Goal: Task Accomplishment & Management: Manage account settings

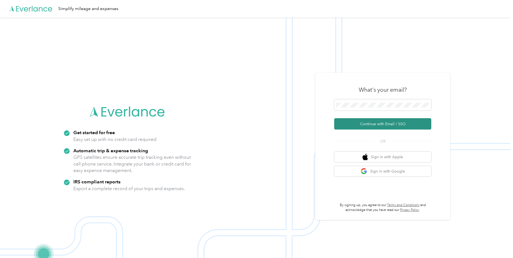
click at [341, 123] on button "Continue with Email / SSO" at bounding box center [382, 123] width 97 height 11
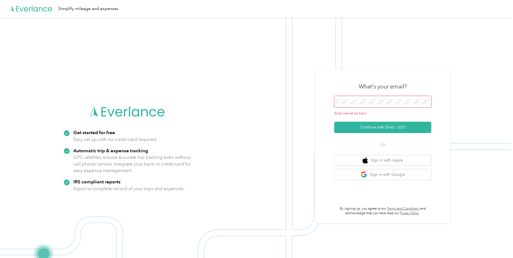
click at [353, 98] on span at bounding box center [382, 101] width 97 height 11
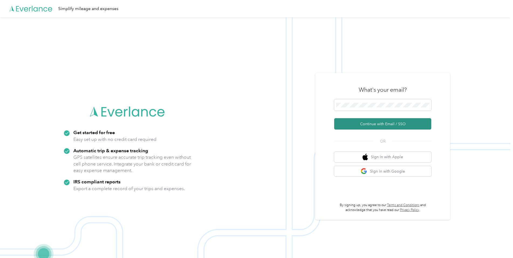
click at [386, 124] on button "Continue with Email / SSO" at bounding box center [382, 123] width 97 height 11
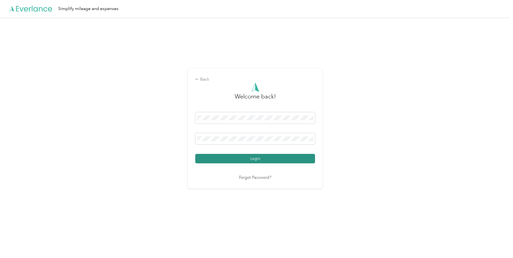
click at [271, 160] on button "Login" at bounding box center [255, 158] width 120 height 9
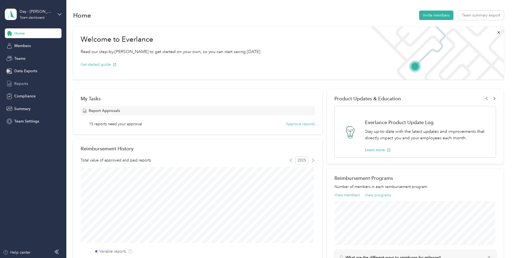
click at [21, 85] on span "Reports" at bounding box center [21, 84] width 14 height 6
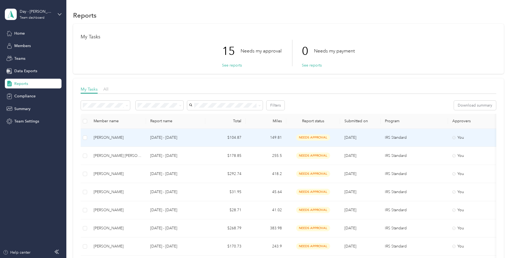
click at [150, 138] on td "[DATE] - [DATE]" at bounding box center [175, 137] width 59 height 18
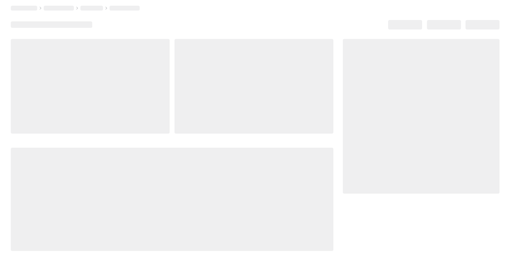
click at [150, 138] on div at bounding box center [172, 145] width 323 height 212
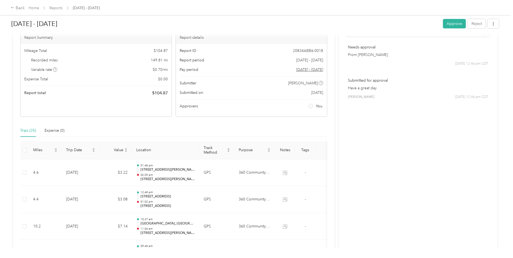
scroll to position [54, 0]
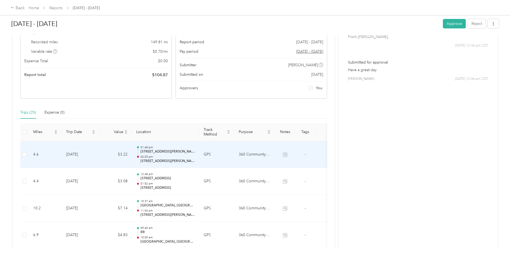
click at [165, 155] on p "02:05 pm" at bounding box center [168, 157] width 55 height 4
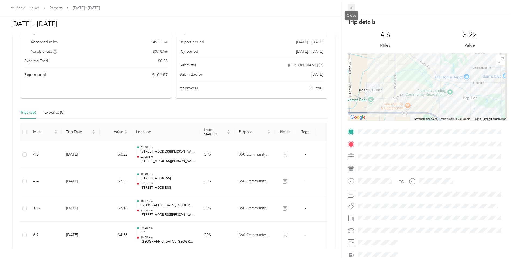
click at [354, 7] on icon at bounding box center [351, 8] width 5 height 5
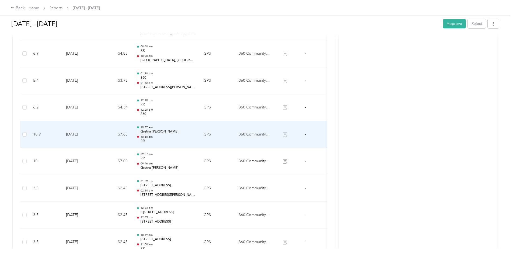
scroll to position [324, 0]
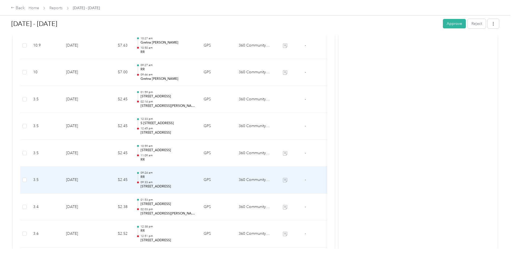
click at [155, 178] on p "RR" at bounding box center [168, 176] width 55 height 5
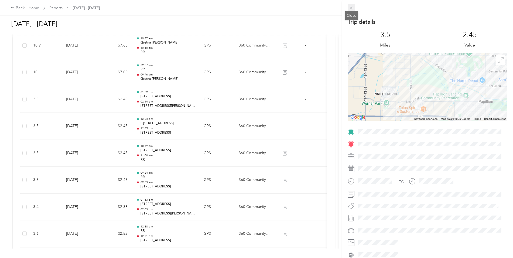
click at [352, 7] on icon at bounding box center [351, 8] width 3 height 3
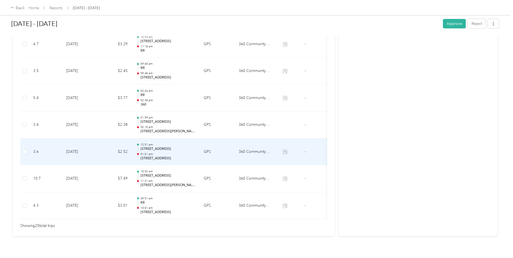
scroll to position [648, 0]
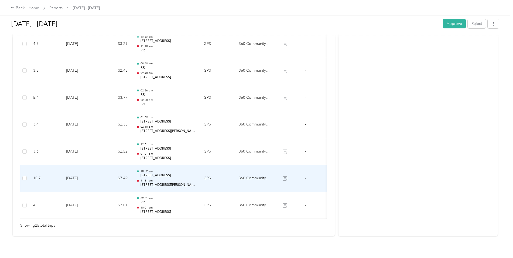
click at [168, 173] on p "[STREET_ADDRESS]" at bounding box center [168, 175] width 55 height 5
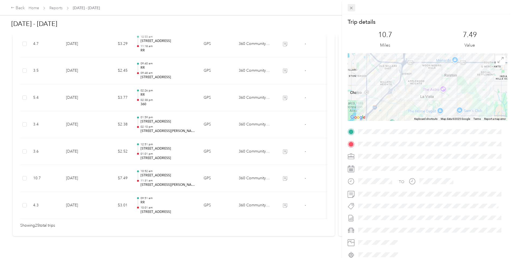
click at [350, 8] on icon at bounding box center [351, 8] width 5 height 5
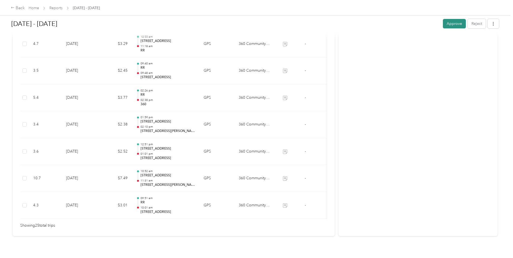
click at [450, 25] on button "Approve" at bounding box center [454, 23] width 23 height 9
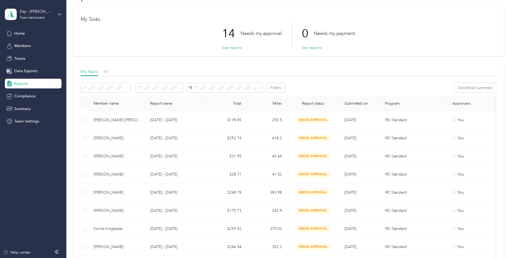
scroll to position [27, 0]
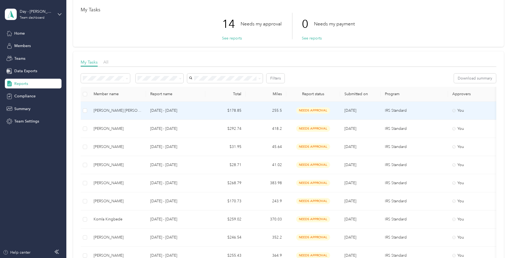
click at [175, 110] on p "[DATE] - [DATE]" at bounding box center [175, 110] width 51 height 6
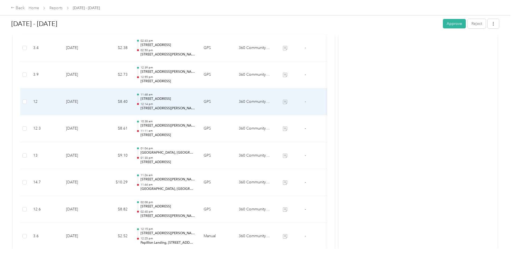
scroll to position [162, 0]
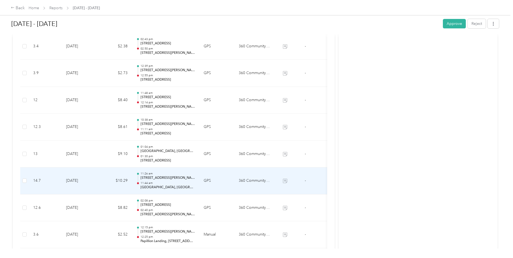
click at [166, 187] on p "[GEOGRAPHIC_DATA], [GEOGRAPHIC_DATA], [GEOGRAPHIC_DATA]" at bounding box center [168, 187] width 55 height 5
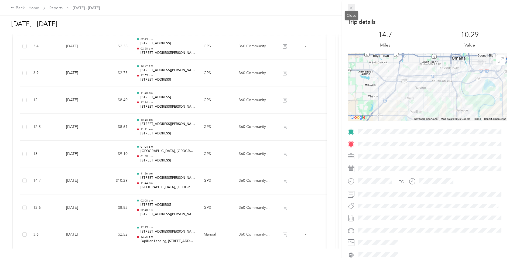
click at [353, 8] on icon at bounding box center [351, 8] width 5 height 5
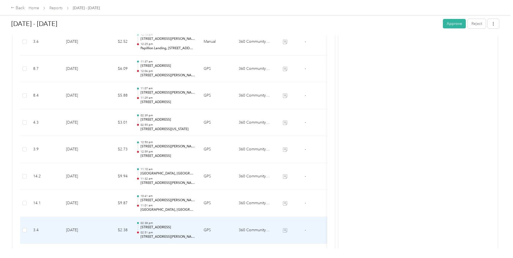
scroll to position [459, 0]
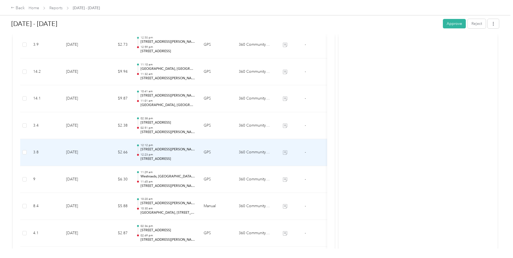
click at [184, 148] on p "[STREET_ADDRESS][PERSON_NAME]" at bounding box center [168, 149] width 55 height 5
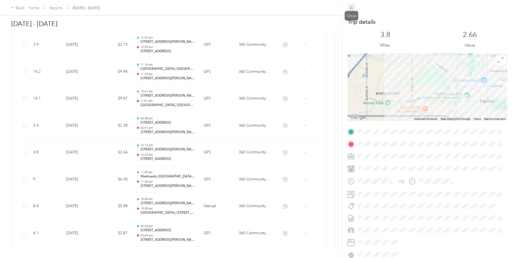
click at [353, 6] on icon at bounding box center [351, 8] width 5 height 5
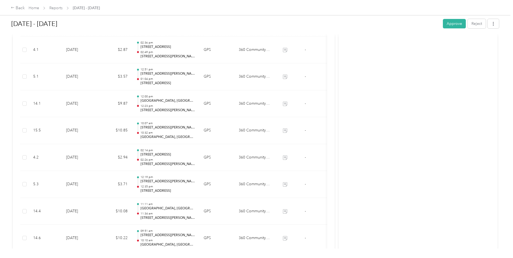
scroll to position [648, 0]
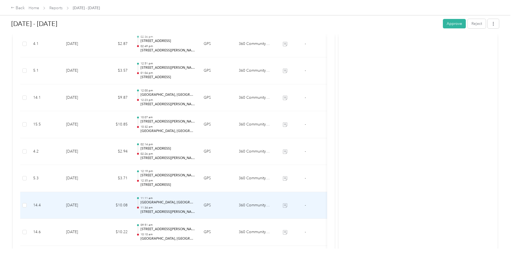
click at [172, 202] on p "[GEOGRAPHIC_DATA], [GEOGRAPHIC_DATA], [GEOGRAPHIC_DATA]" at bounding box center [168, 202] width 55 height 5
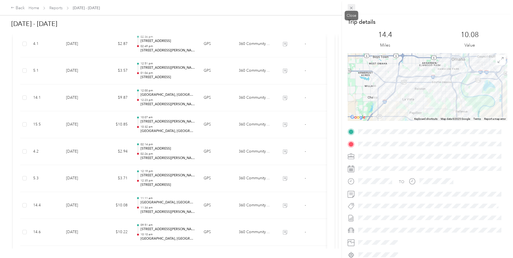
click at [353, 7] on icon at bounding box center [351, 8] width 3 height 3
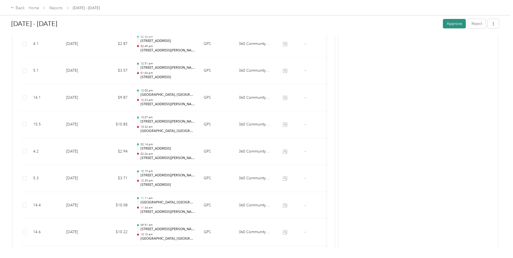
click at [446, 22] on button "Approve" at bounding box center [454, 23] width 23 height 9
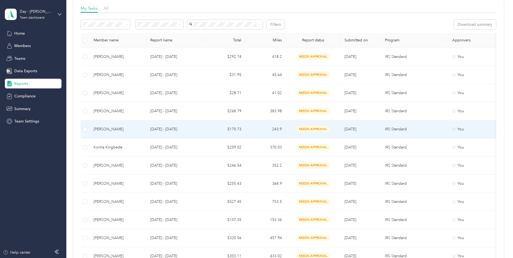
scroll to position [81, 0]
click at [176, 128] on p "[DATE] - [DATE]" at bounding box center [175, 129] width 51 height 6
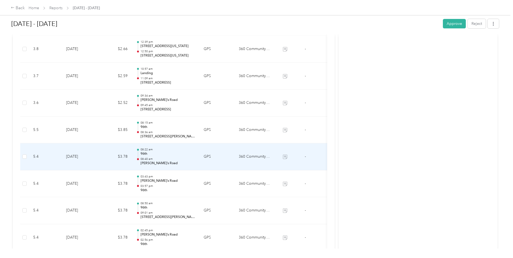
scroll to position [243, 0]
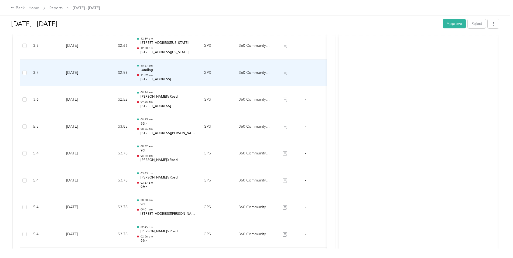
click at [160, 80] on p "[STREET_ADDRESS]" at bounding box center [168, 79] width 55 height 5
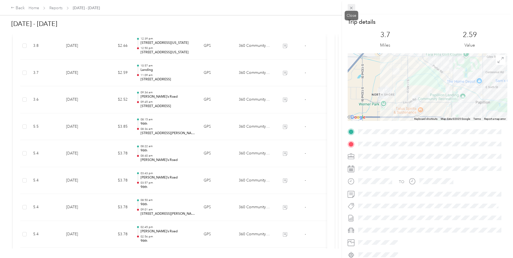
click at [351, 9] on icon at bounding box center [351, 8] width 3 height 3
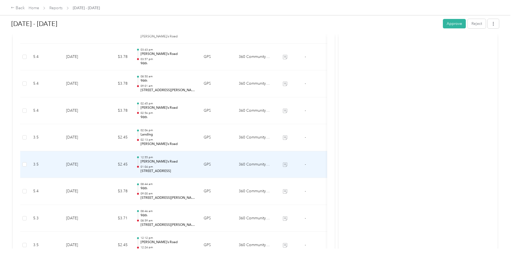
scroll to position [405, 0]
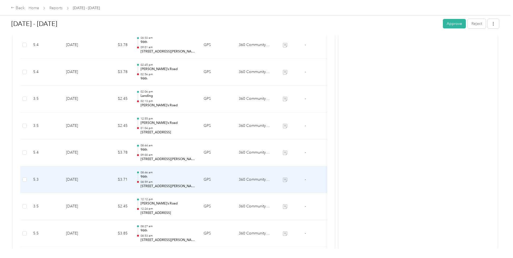
click at [154, 185] on p "[STREET_ADDRESS][PERSON_NAME][US_STATE]" at bounding box center [168, 186] width 55 height 5
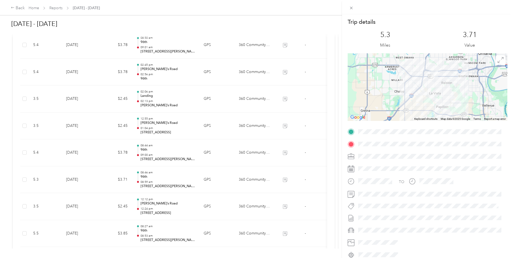
click at [168, 182] on div "Trip details This trip cannot be edited because it is either under review, appr…" at bounding box center [256, 129] width 513 height 258
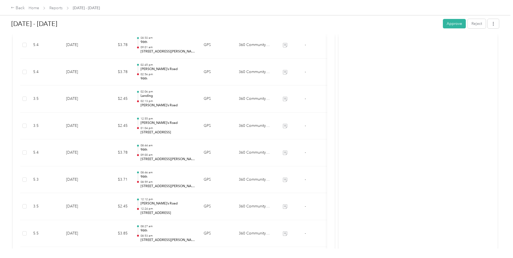
click at [168, 182] on div at bounding box center [256, 129] width 513 height 258
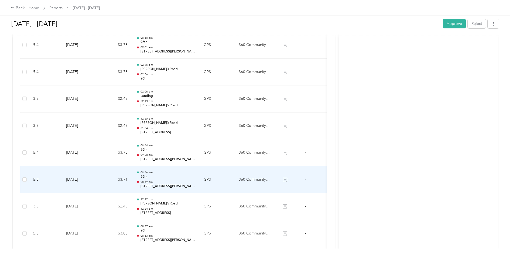
click at [188, 177] on p "96th" at bounding box center [168, 176] width 55 height 5
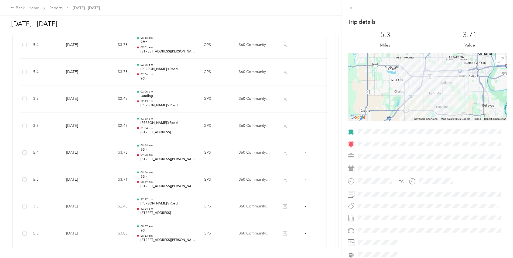
click at [163, 213] on div "Trip details This trip cannot be edited because it is either under review, appr…" at bounding box center [256, 129] width 513 height 258
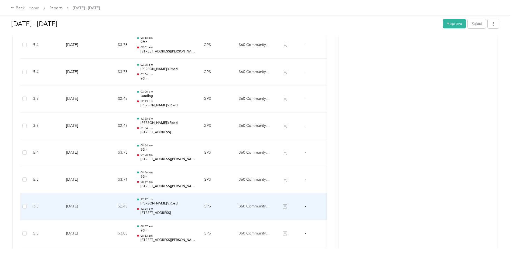
click at [169, 208] on p "12:24 pm" at bounding box center [168, 209] width 55 height 4
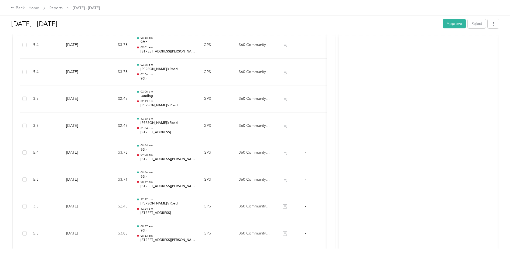
click at [169, 257] on div at bounding box center [255, 258] width 511 height 0
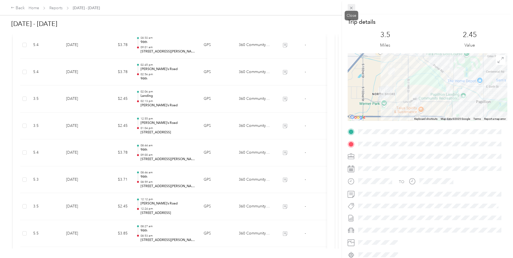
click at [351, 7] on icon at bounding box center [351, 8] width 5 height 5
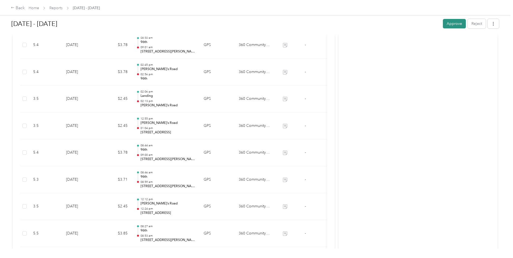
click at [455, 20] on button "Approve" at bounding box center [454, 23] width 23 height 9
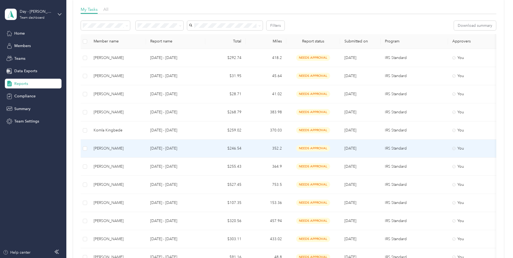
scroll to position [81, 0]
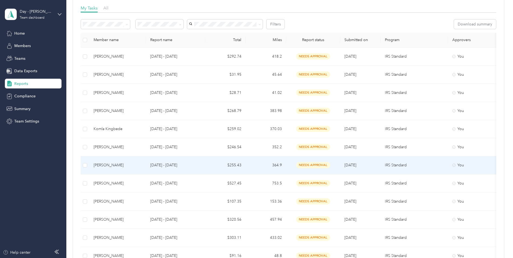
click at [177, 165] on p "[DATE] - [DATE]" at bounding box center [175, 165] width 51 height 6
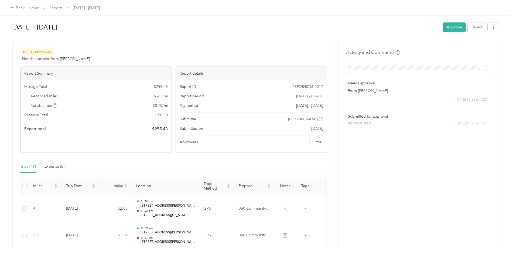
scroll to position [108, 0]
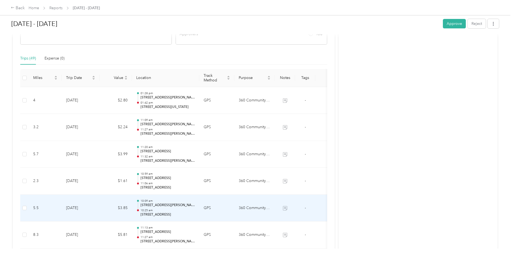
click at [165, 212] on p "[STREET_ADDRESS]" at bounding box center [168, 214] width 55 height 5
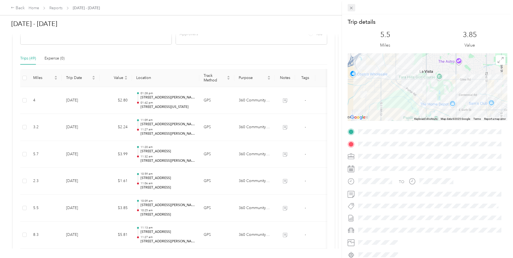
click at [351, 7] on icon at bounding box center [351, 8] width 5 height 5
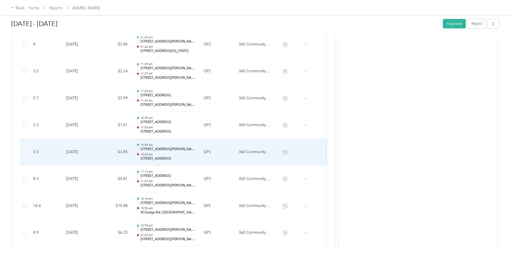
scroll to position [297, 0]
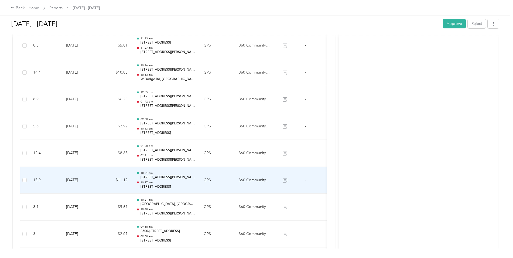
click at [161, 181] on p "10:37 am" at bounding box center [168, 182] width 55 height 4
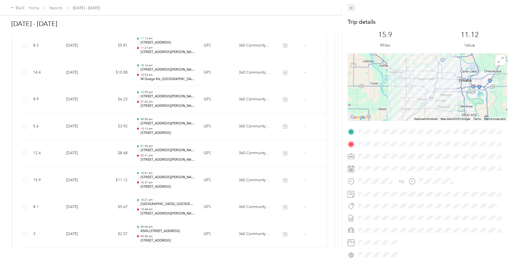
click at [352, 7] on icon at bounding box center [351, 8] width 3 height 3
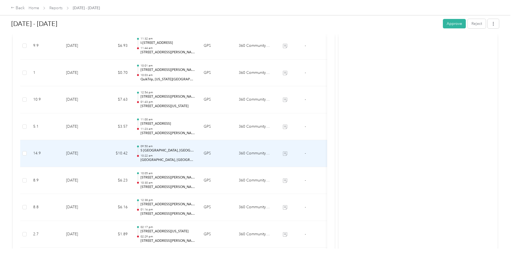
scroll to position [567, 0]
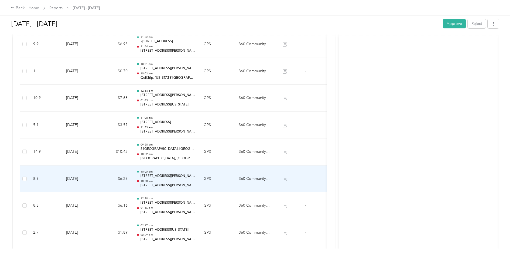
click at [158, 185] on p "[STREET_ADDRESS][PERSON_NAME]" at bounding box center [168, 185] width 55 height 5
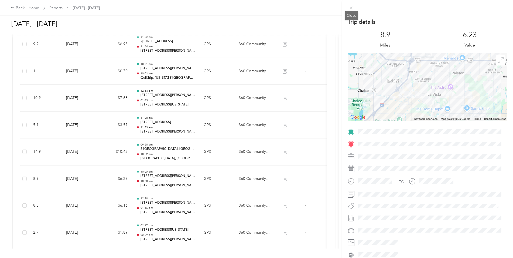
drag, startPoint x: 351, startPoint y: 6, endPoint x: 349, endPoint y: 16, distance: 11.0
click at [351, 6] on icon at bounding box center [351, 8] width 5 height 5
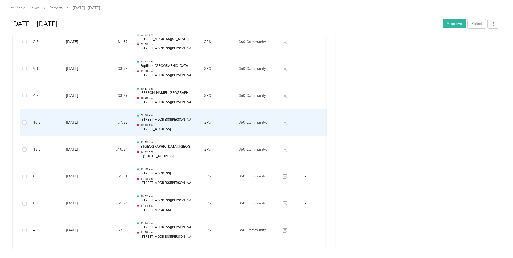
scroll to position [864, 0]
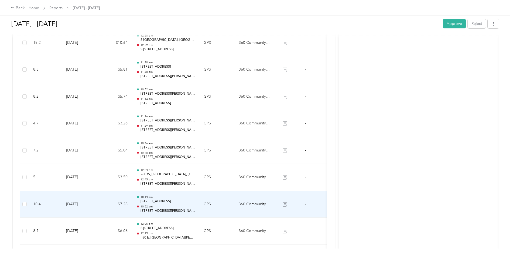
click at [169, 203] on p "[STREET_ADDRESS]" at bounding box center [168, 201] width 55 height 5
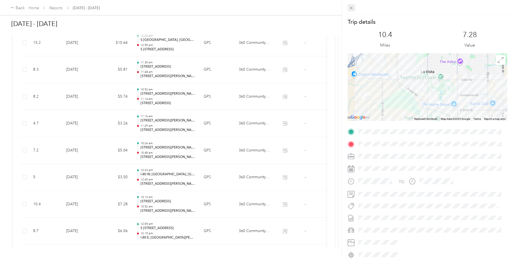
click at [350, 8] on icon at bounding box center [351, 8] width 5 height 5
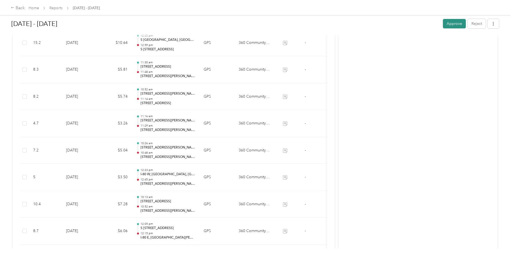
click at [446, 24] on button "Approve" at bounding box center [454, 23] width 23 height 9
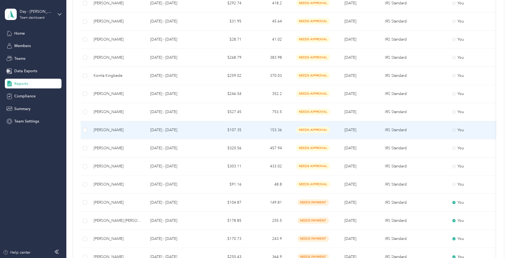
scroll to position [135, 0]
click at [236, 130] on td "$107.35" at bounding box center [225, 129] width 40 height 18
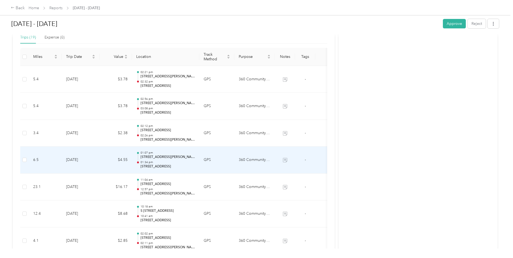
scroll to position [135, 0]
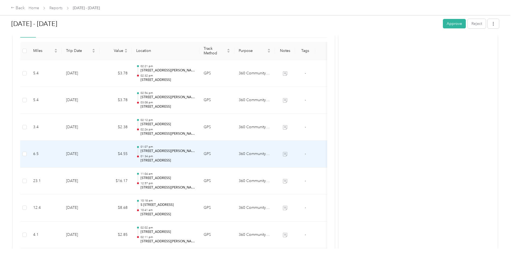
click at [159, 160] on p "[STREET_ADDRESS]" at bounding box center [168, 160] width 55 height 5
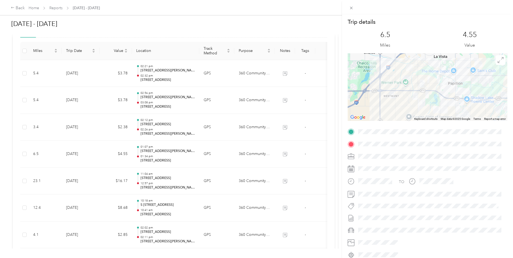
click at [169, 79] on div "Trip details This trip cannot be edited because it is either under review, appr…" at bounding box center [256, 129] width 513 height 258
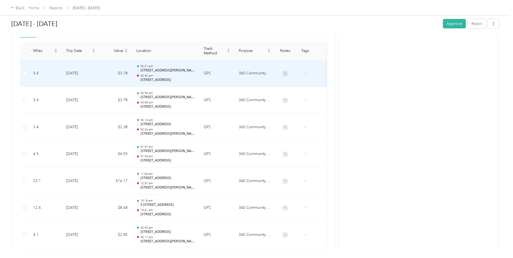
click at [178, 75] on p "02:32 pm" at bounding box center [168, 76] width 55 height 4
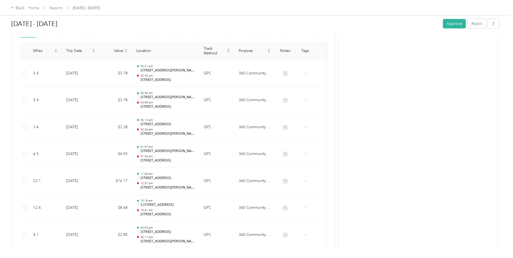
click at [178, 257] on div at bounding box center [255, 258] width 511 height 0
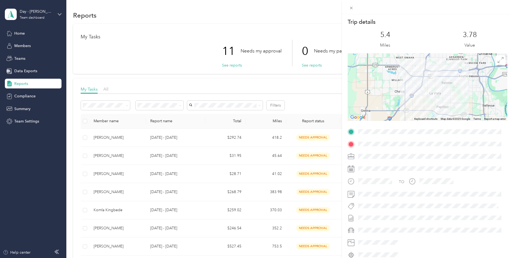
click at [177, 47] on div "Trip details This trip cannot be edited because it is either under review, appr…" at bounding box center [256, 129] width 513 height 258
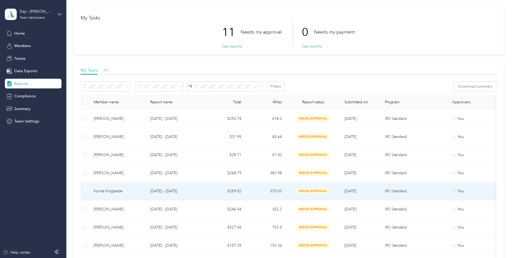
scroll to position [54, 0]
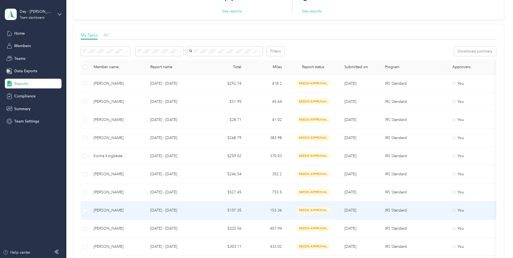
click at [187, 210] on p "[DATE] - [DATE]" at bounding box center [175, 210] width 51 height 6
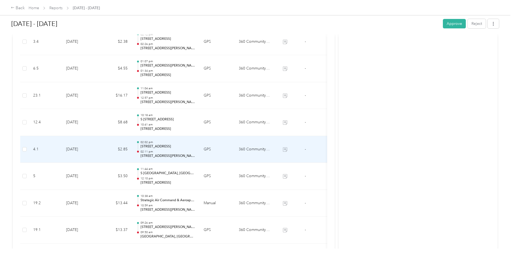
scroll to position [302, 0]
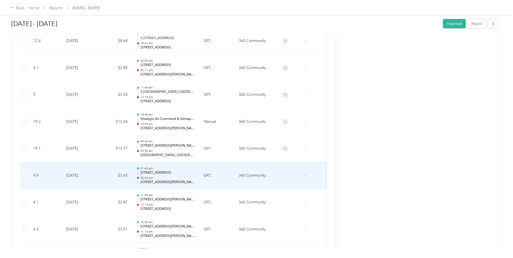
click at [161, 172] on p "[STREET_ADDRESS]" at bounding box center [168, 172] width 55 height 5
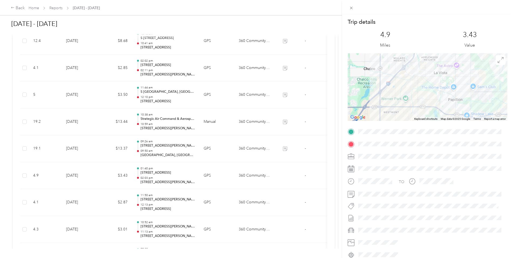
click at [173, 201] on div "Trip details This trip cannot be edited because it is either under review, appr…" at bounding box center [256, 129] width 513 height 258
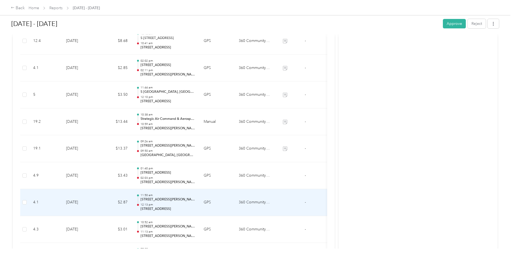
click at [177, 200] on p "[STREET_ADDRESS][PERSON_NAME]" at bounding box center [168, 199] width 55 height 5
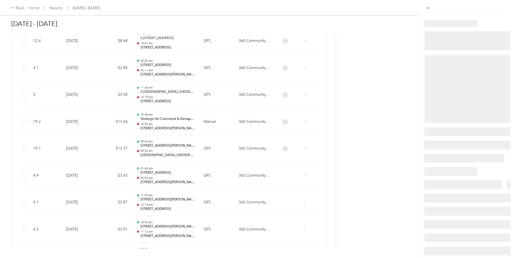
click at [177, 257] on div at bounding box center [255, 258] width 511 height 0
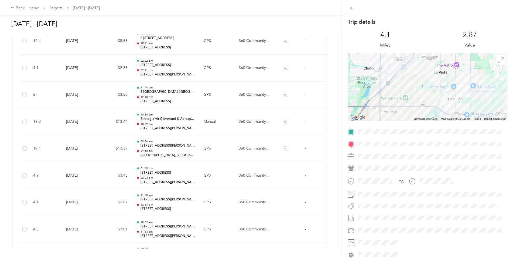
click at [168, 233] on div "Trip details This trip cannot be edited because it is either under review, appr…" at bounding box center [256, 129] width 513 height 258
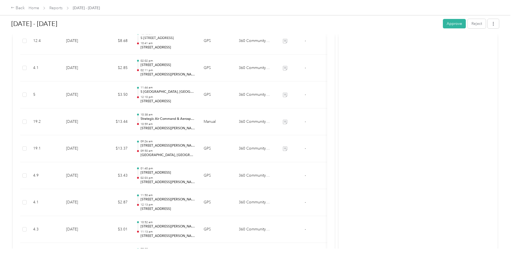
click at [168, 233] on div at bounding box center [256, 129] width 513 height 258
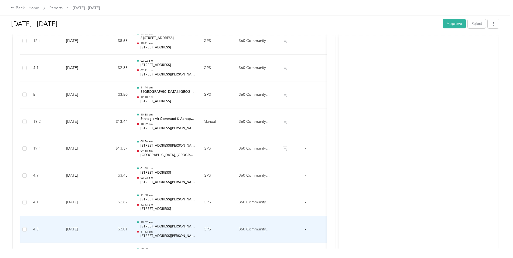
click at [180, 227] on p "[STREET_ADDRESS][PERSON_NAME][PERSON_NAME]" at bounding box center [168, 226] width 55 height 5
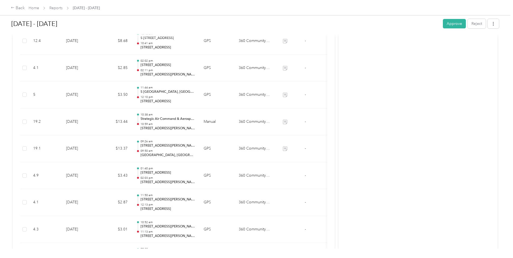
click at [180, 257] on div at bounding box center [255, 258] width 511 height 0
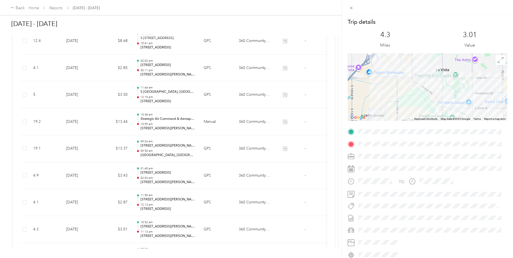
click at [174, 209] on div "Trip details This trip cannot be edited because it is either under review, appr…" at bounding box center [256, 129] width 513 height 258
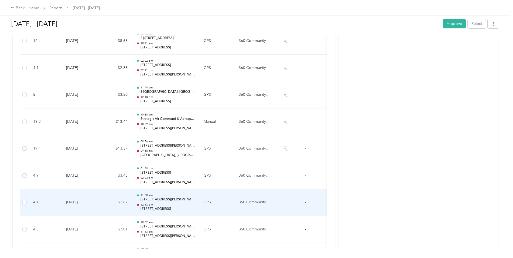
click at [174, 208] on p "[STREET_ADDRESS]" at bounding box center [168, 208] width 55 height 5
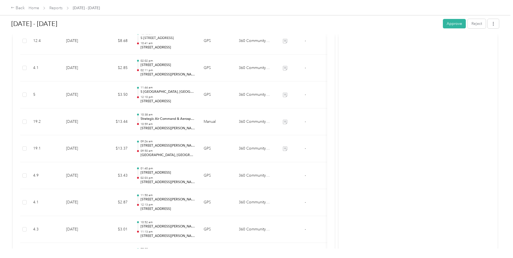
click at [174, 257] on div "Trip details This trip cannot be edited because it is either under review, appr…" at bounding box center [255, 258] width 511 height 0
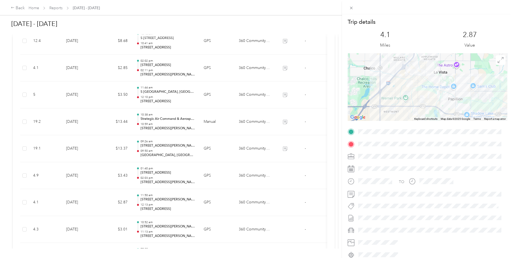
click at [199, 184] on div "Trip details This trip cannot be edited because it is either under review, appr…" at bounding box center [256, 129] width 513 height 258
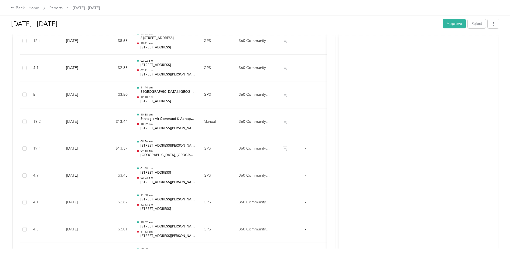
click at [199, 257] on div "Trip details This trip cannot be edited because it is either under review, appr…" at bounding box center [255, 258] width 511 height 0
drag, startPoint x: 199, startPoint y: 184, endPoint x: 187, endPoint y: 152, distance: 34.8
click at [187, 152] on p "09:50 am" at bounding box center [168, 151] width 55 height 4
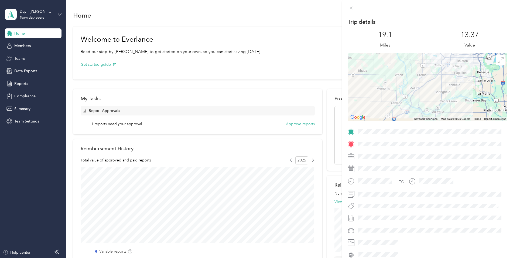
click at [25, 80] on div "Trip details This trip cannot be edited because it is either under review, appr…" at bounding box center [256, 129] width 513 height 258
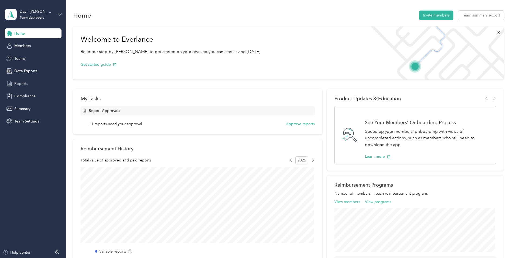
click at [19, 82] on span "Reports" at bounding box center [21, 84] width 14 height 6
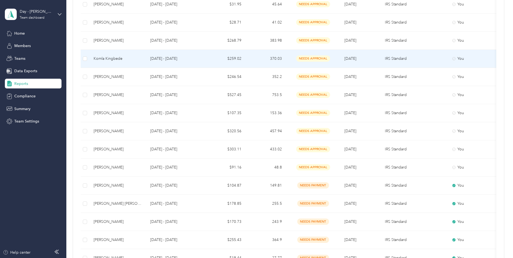
scroll to position [162, 0]
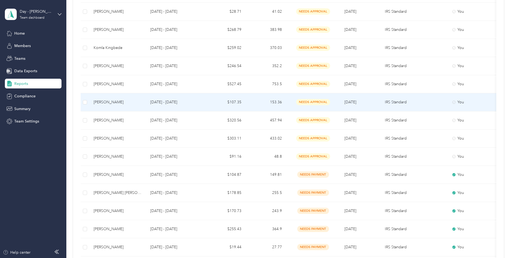
click at [116, 103] on div "[PERSON_NAME]" at bounding box center [118, 102] width 48 height 6
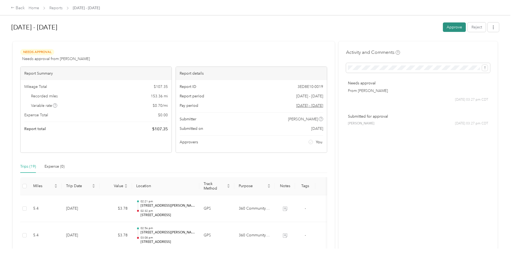
click at [449, 29] on button "Approve" at bounding box center [454, 26] width 23 height 9
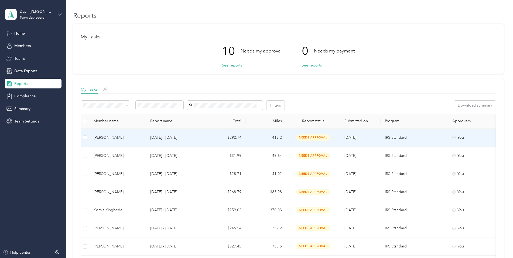
click at [189, 137] on p "[DATE] - [DATE]" at bounding box center [175, 137] width 51 height 6
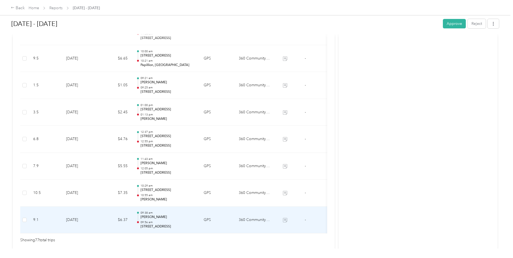
scroll to position [2059, 0]
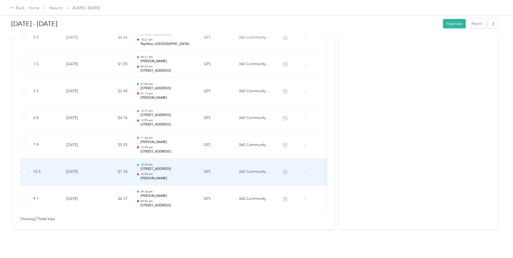
click at [160, 166] on p "[STREET_ADDRESS]" at bounding box center [168, 168] width 55 height 5
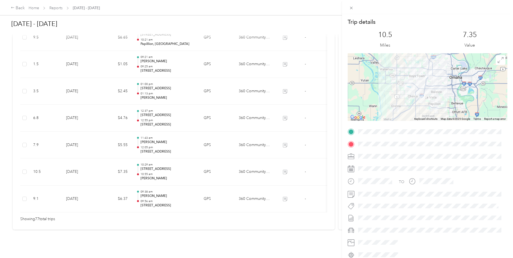
click at [178, 110] on div "Trip details This trip cannot be edited because it is either under review, appr…" at bounding box center [256, 129] width 513 height 258
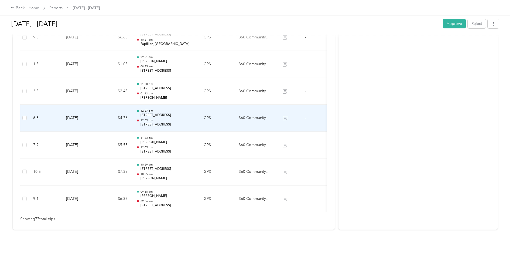
click at [178, 118] on p "12:55 pm" at bounding box center [168, 120] width 55 height 4
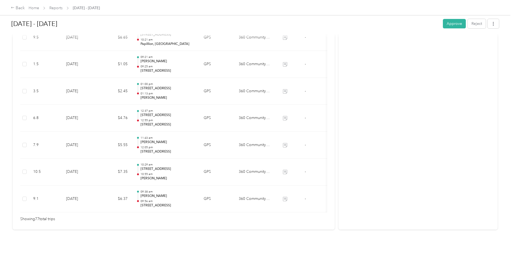
click at [178, 257] on div at bounding box center [255, 258] width 511 height 0
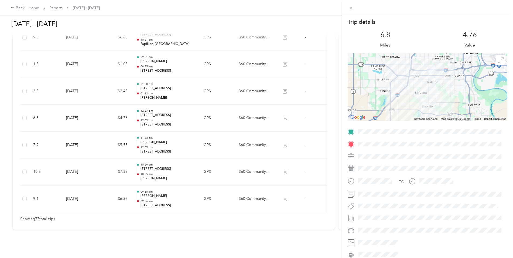
drag, startPoint x: 354, startPoint y: 7, endPoint x: 334, endPoint y: 19, distance: 22.9
click at [353, 7] on icon at bounding box center [351, 8] width 5 height 5
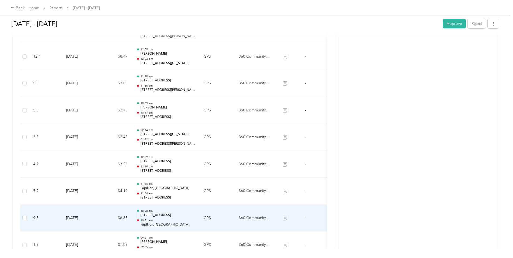
scroll to position [1870, 0]
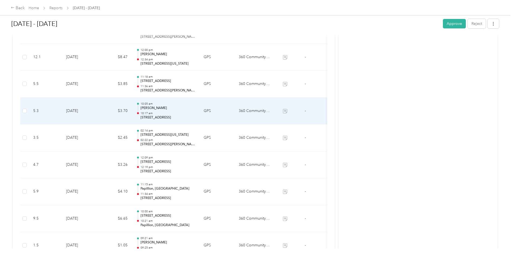
click at [180, 112] on p "10:17 am" at bounding box center [168, 113] width 55 height 4
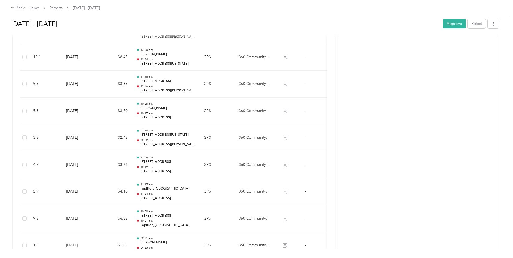
click at [180, 257] on div at bounding box center [255, 258] width 511 height 0
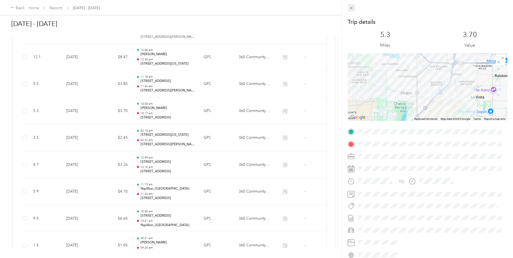
click at [353, 8] on icon at bounding box center [351, 8] width 5 height 5
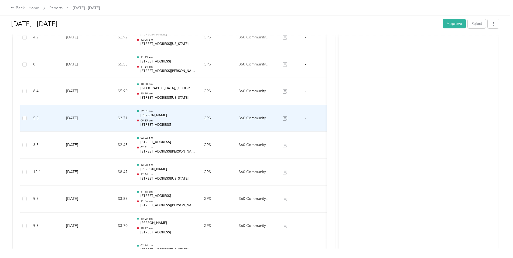
scroll to position [1735, 0]
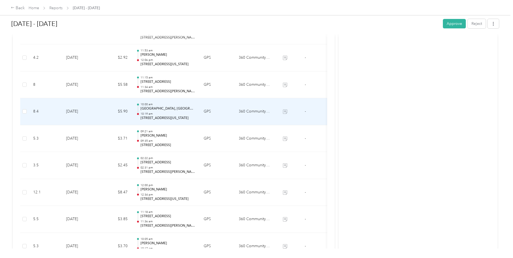
click at [173, 113] on p "10:19 am" at bounding box center [168, 114] width 55 height 4
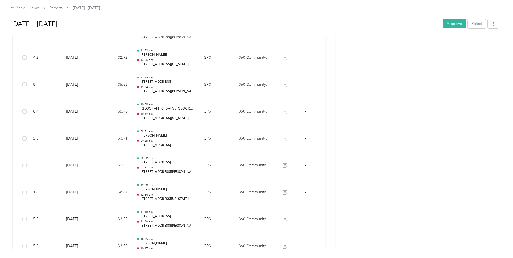
click at [173, 113] on div at bounding box center [256, 129] width 513 height 258
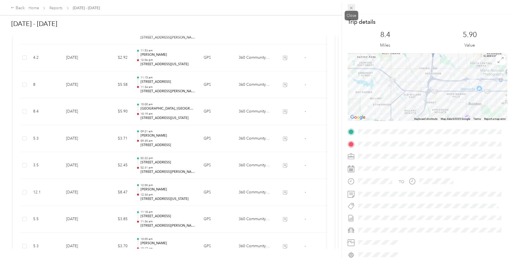
click at [351, 7] on icon at bounding box center [351, 8] width 5 height 5
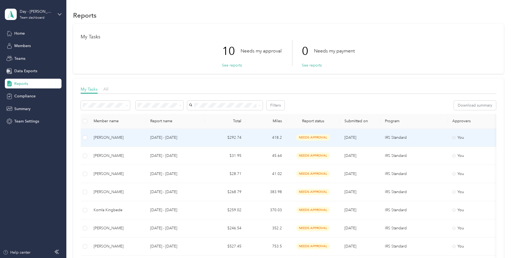
click at [240, 137] on td "$292.74" at bounding box center [225, 137] width 40 height 18
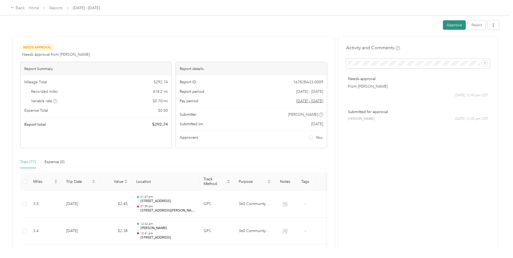
click at [449, 25] on button "Approve" at bounding box center [454, 24] width 23 height 9
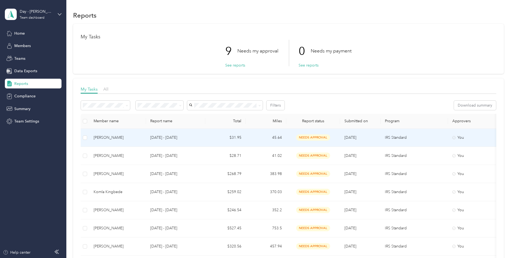
click at [246, 136] on td "45.64" at bounding box center [266, 137] width 40 height 18
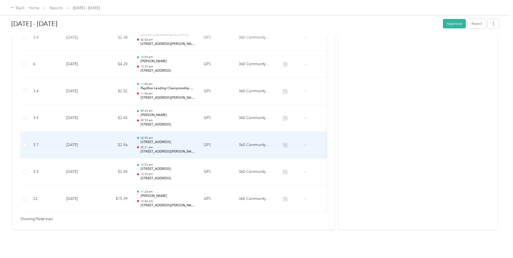
scroll to position [179, 0]
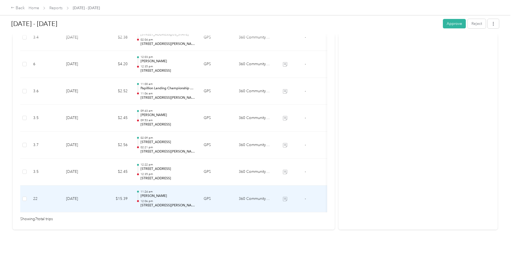
click at [159, 199] on p "12:06 pm" at bounding box center [168, 201] width 55 height 4
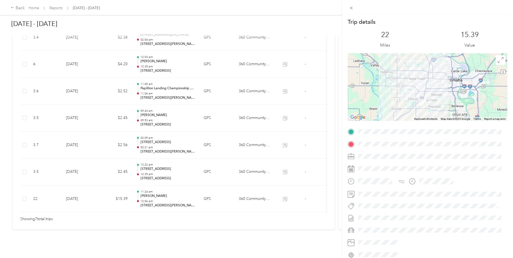
click at [165, 131] on div "Trip details This trip cannot be edited because it is either under review, appr…" at bounding box center [256, 129] width 513 height 258
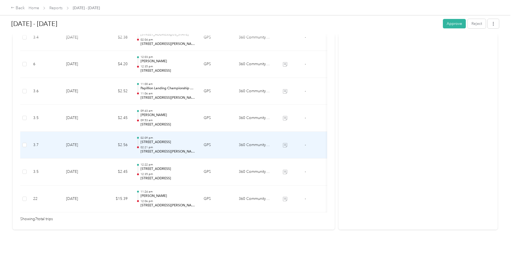
click at [165, 136] on p "02:09 pm" at bounding box center [168, 138] width 55 height 4
click at [165, 257] on div at bounding box center [255, 258] width 511 height 0
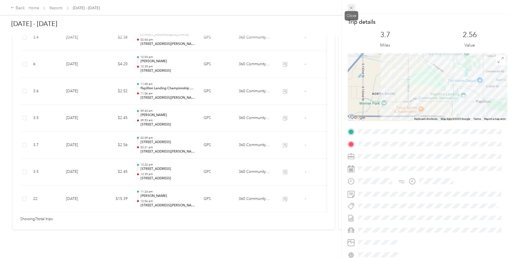
click at [349, 6] on icon at bounding box center [351, 8] width 5 height 5
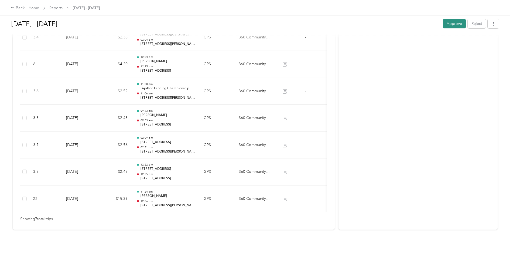
click at [449, 23] on button "Approve" at bounding box center [454, 23] width 23 height 9
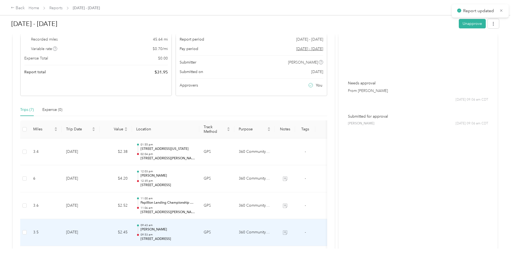
scroll to position [44, 0]
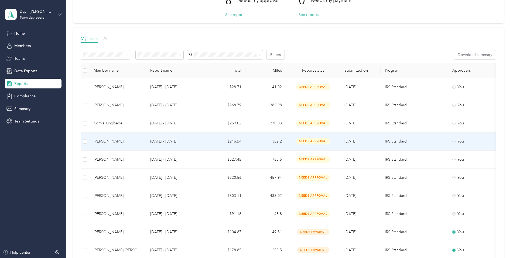
scroll to position [54, 0]
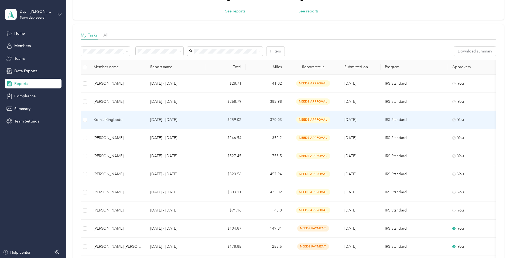
click at [229, 116] on td "$259.02" at bounding box center [225, 120] width 40 height 18
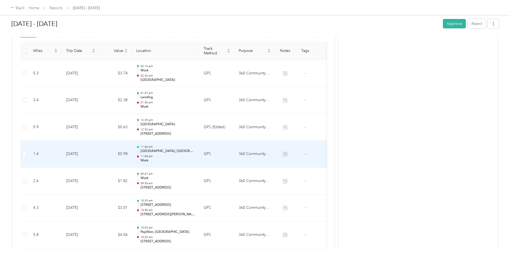
scroll to position [243, 0]
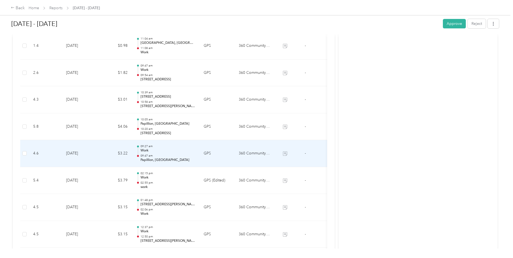
click at [168, 153] on div "09:27 am Work 09:47 am Papillion, [GEOGRAPHIC_DATA]" at bounding box center [168, 153] width 55 height 18
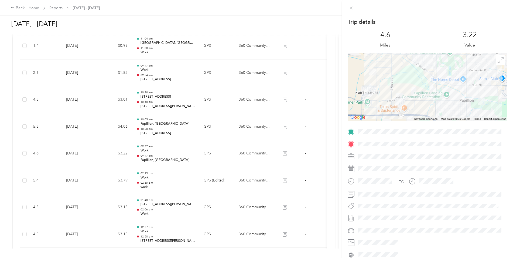
click at [169, 40] on div "Trip details This trip cannot be edited because it is either under review, appr…" at bounding box center [256, 129] width 513 height 258
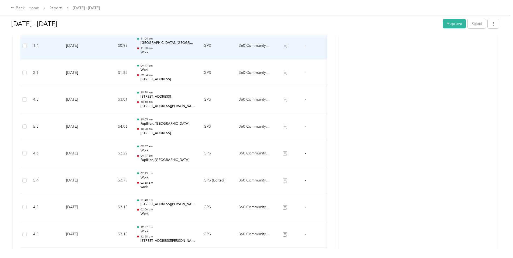
click at [171, 43] on p "[GEOGRAPHIC_DATA], [GEOGRAPHIC_DATA] I, [GEOGRAPHIC_DATA], [US_STATE], 68138, […" at bounding box center [168, 42] width 55 height 5
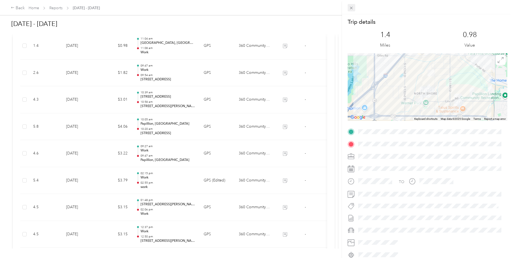
click at [351, 8] on icon at bounding box center [351, 8] width 3 height 3
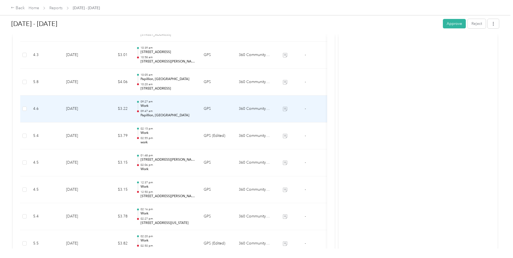
scroll to position [432, 0]
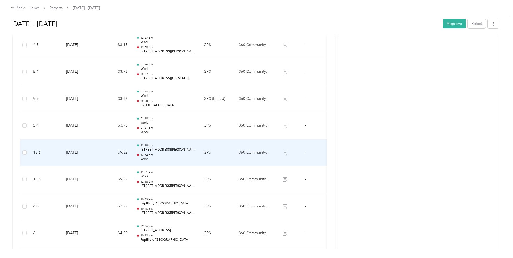
click at [192, 158] on p "work" at bounding box center [168, 159] width 55 height 5
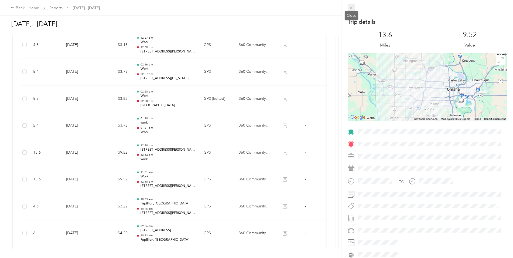
click at [353, 8] on icon at bounding box center [351, 8] width 5 height 5
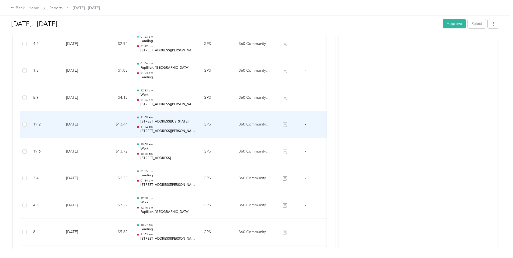
scroll to position [756, 0]
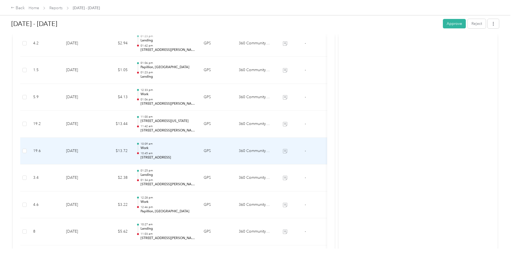
click at [165, 155] on p "[STREET_ADDRESS]" at bounding box center [168, 157] width 55 height 5
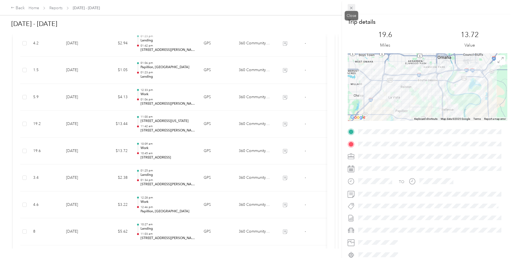
click at [352, 7] on icon at bounding box center [351, 8] width 5 height 5
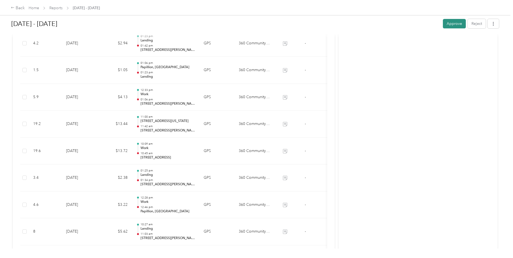
click at [453, 22] on button "Approve" at bounding box center [454, 23] width 23 height 9
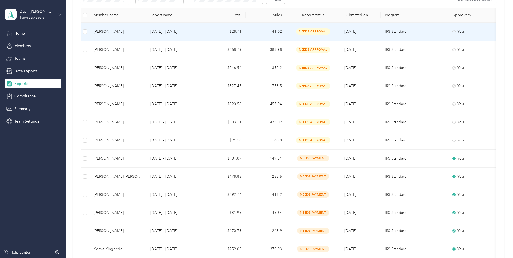
scroll to position [108, 0]
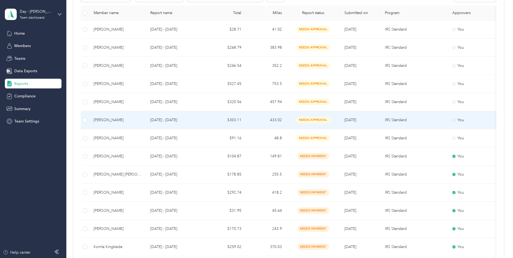
click at [237, 120] on td "$303.11" at bounding box center [225, 120] width 40 height 18
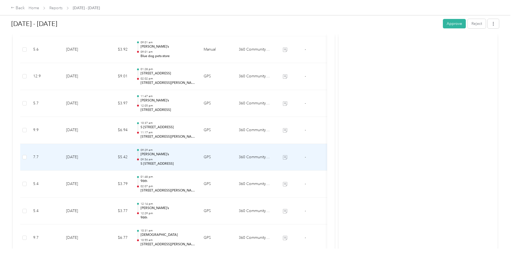
scroll to position [216, 0]
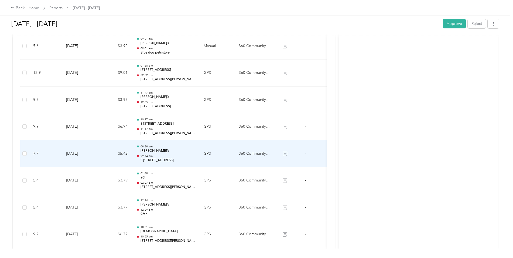
click at [160, 153] on div "09:29 am [PERSON_NAME]’s 09:54 am S [STREET_ADDRESS]" at bounding box center [168, 153] width 55 height 18
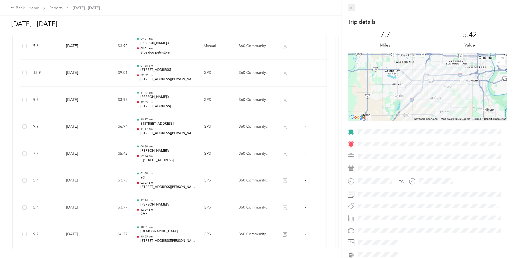
click at [353, 8] on icon at bounding box center [351, 8] width 5 height 5
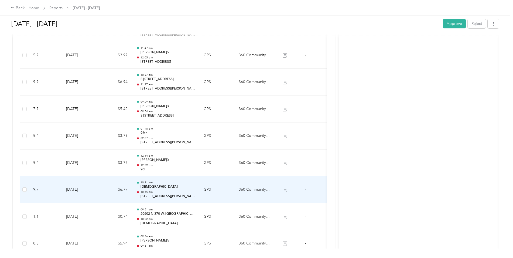
scroll to position [378, 0]
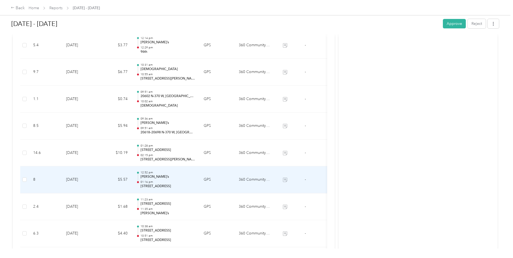
click at [144, 185] on p "[STREET_ADDRESS]" at bounding box center [168, 186] width 55 height 5
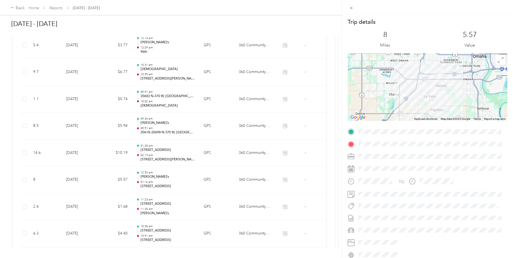
drag, startPoint x: 352, startPoint y: 8, endPoint x: 351, endPoint y: 17, distance: 9.5
click at [351, 8] on icon at bounding box center [351, 8] width 5 height 5
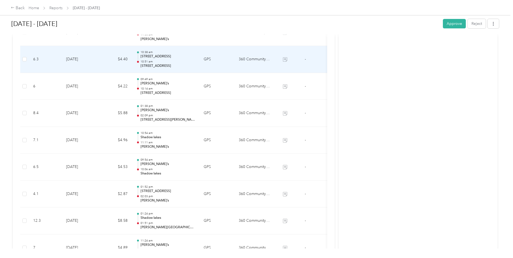
scroll to position [567, 0]
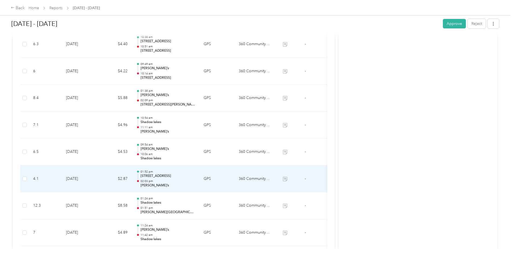
click at [181, 177] on p "[STREET_ADDRESS]" at bounding box center [168, 175] width 55 height 5
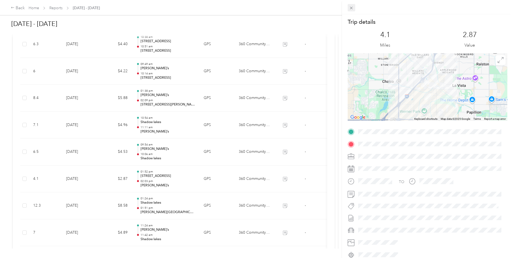
click at [351, 9] on icon at bounding box center [351, 8] width 3 height 3
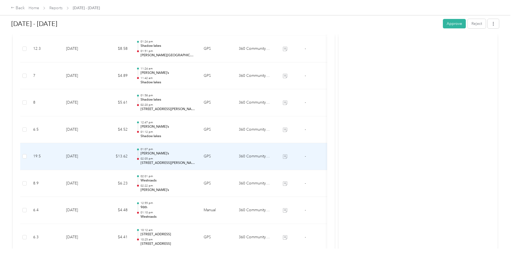
scroll to position [729, 0]
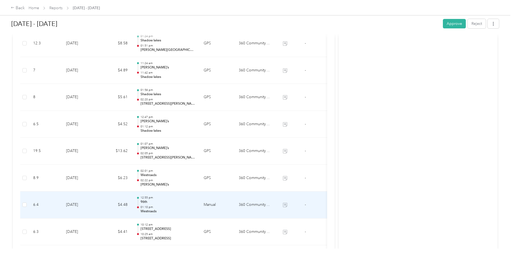
click at [179, 202] on p "96th" at bounding box center [168, 201] width 55 height 5
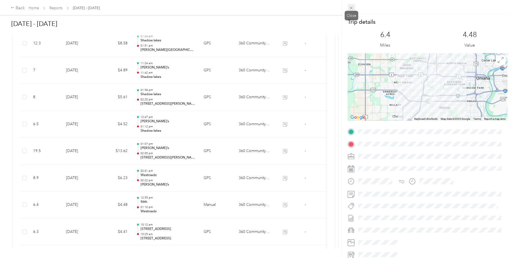
click at [351, 8] on icon at bounding box center [351, 8] width 3 height 3
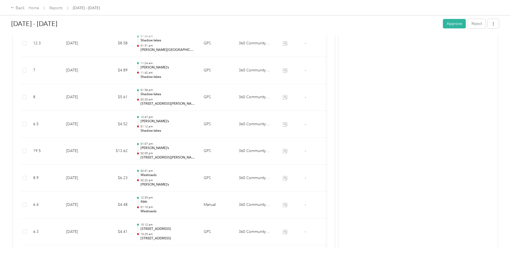
click at [452, 20] on button "Approve" at bounding box center [454, 23] width 23 height 9
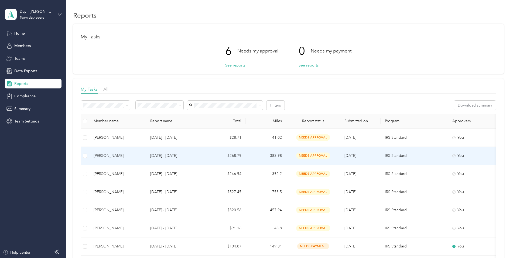
scroll to position [27, 0]
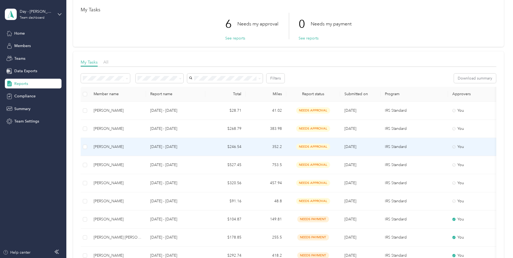
click at [173, 148] on p "[DATE] - [DATE]" at bounding box center [175, 147] width 51 height 6
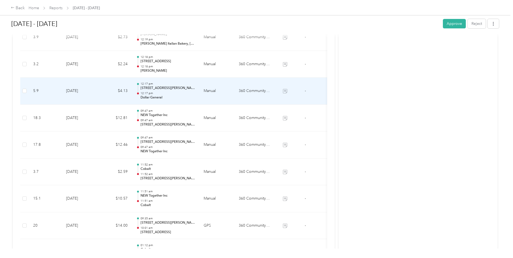
scroll to position [243, 0]
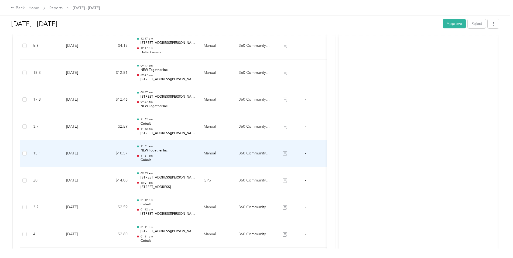
click at [178, 148] on p "11:51 am" at bounding box center [168, 146] width 55 height 4
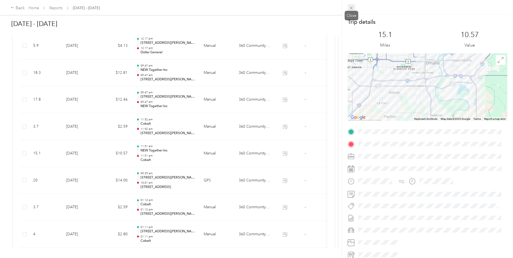
click at [351, 5] on span at bounding box center [352, 8] width 8 height 8
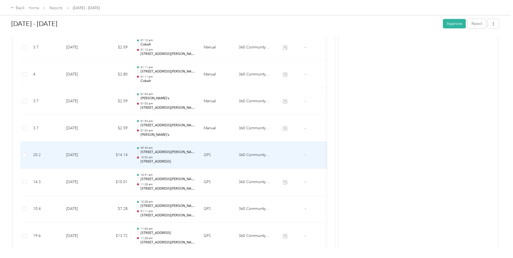
scroll to position [405, 0]
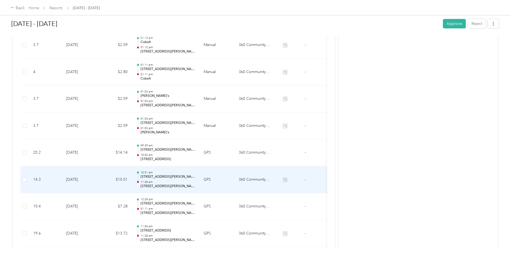
click at [165, 184] on p "[STREET_ADDRESS][PERSON_NAME]" at bounding box center [168, 186] width 55 height 5
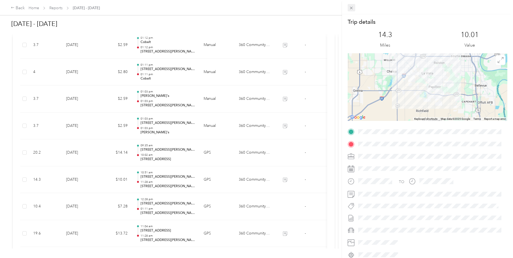
click at [349, 7] on icon at bounding box center [351, 8] width 5 height 5
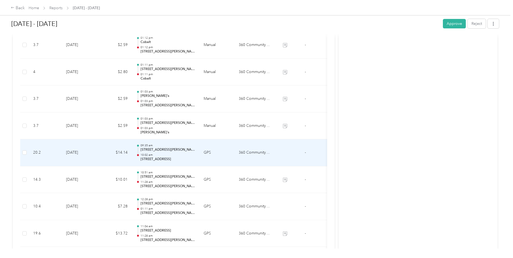
scroll to position [540, 0]
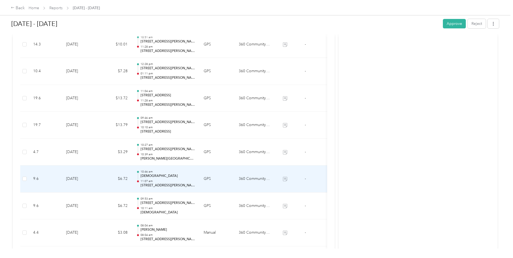
click at [169, 179] on p "11:07 am" at bounding box center [168, 181] width 55 height 4
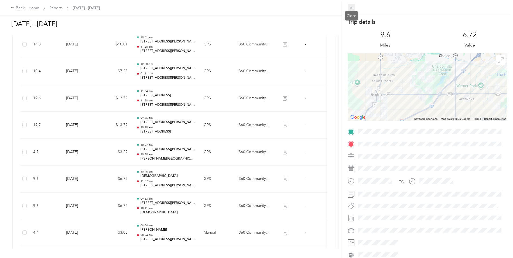
click at [351, 6] on icon at bounding box center [351, 8] width 5 height 5
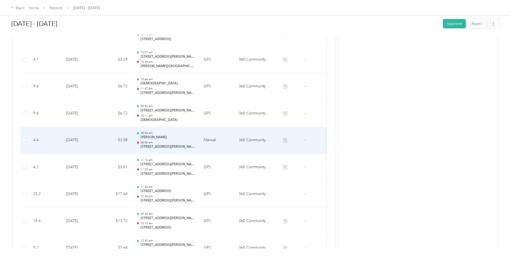
scroll to position [648, 0]
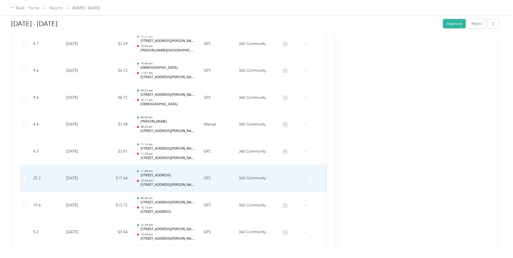
click at [189, 175] on p "[STREET_ADDRESS]" at bounding box center [168, 175] width 55 height 5
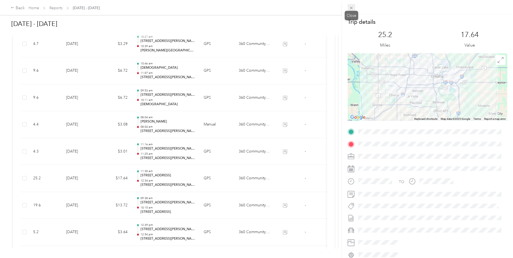
click at [350, 6] on icon at bounding box center [351, 8] width 5 height 5
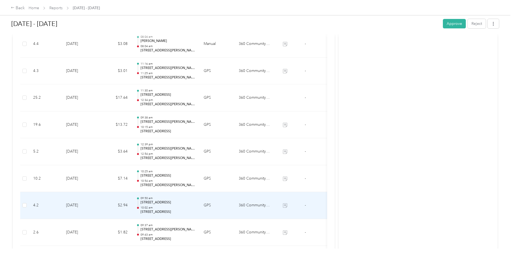
scroll to position [729, 0]
click at [164, 215] on td "09:50 am [STREET_ADDRESS] 10:02 am [STREET_ADDRESS]" at bounding box center [165, 204] width 67 height 27
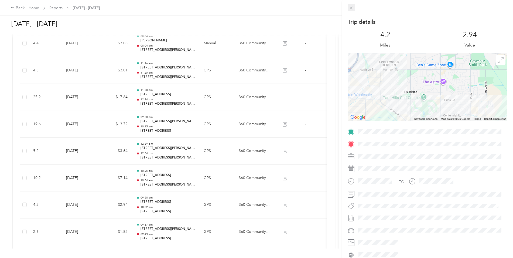
click at [350, 7] on icon at bounding box center [351, 8] width 5 height 5
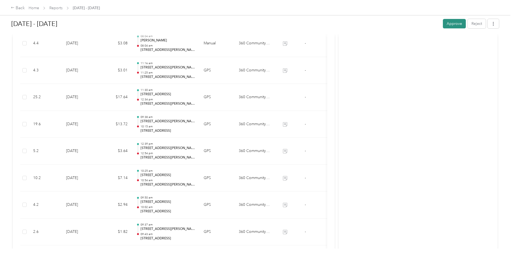
click at [448, 22] on button "Approve" at bounding box center [454, 23] width 23 height 9
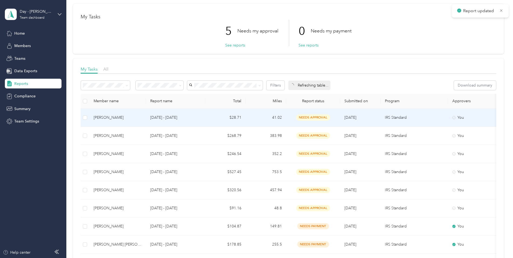
scroll to position [54, 0]
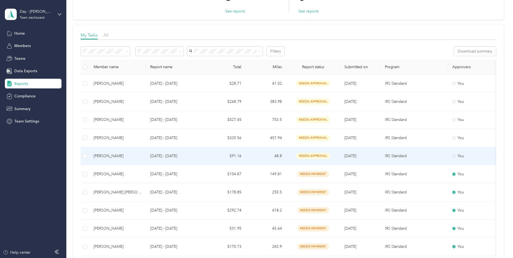
click at [306, 154] on span "needs approval" at bounding box center [313, 156] width 34 height 6
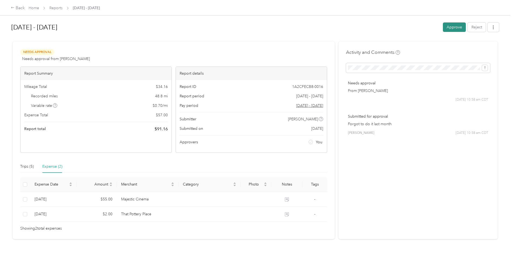
click at [452, 26] on button "Approve" at bounding box center [454, 26] width 23 height 9
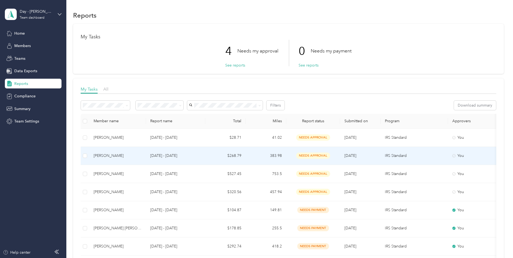
click at [162, 157] on p "[DATE] - [DATE]" at bounding box center [175, 156] width 51 height 6
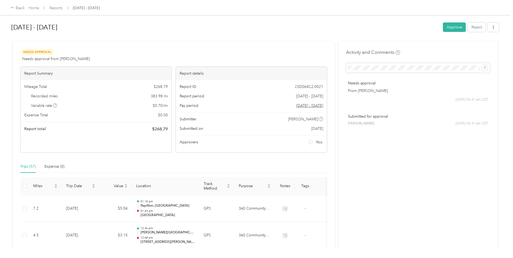
scroll to position [162, 0]
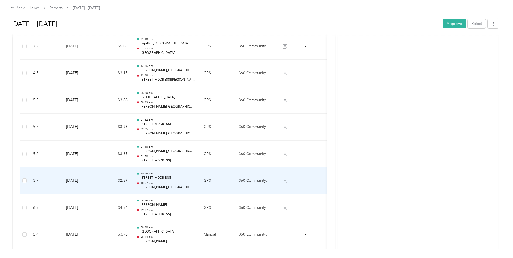
click at [172, 185] on p "[PERSON_NAME][GEOGRAPHIC_DATA]" at bounding box center [168, 187] width 55 height 5
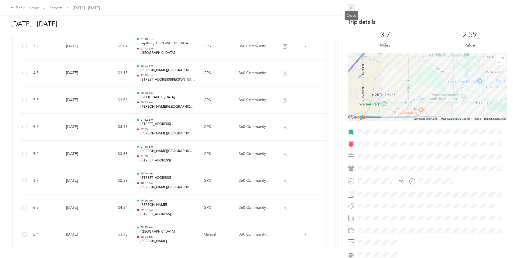
click at [351, 8] on icon at bounding box center [351, 8] width 3 height 3
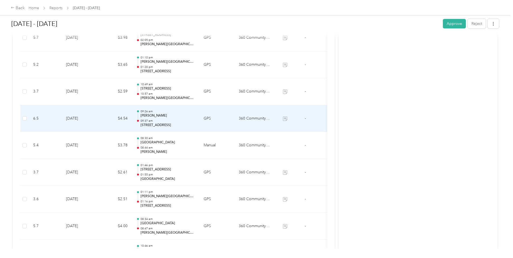
scroll to position [351, 0]
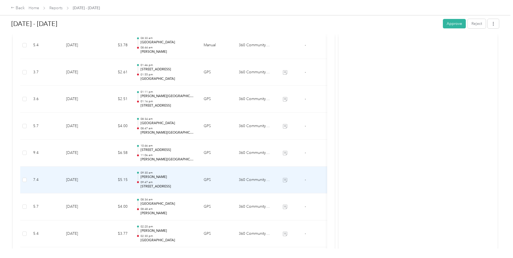
click at [161, 187] on p "[STREET_ADDRESS]" at bounding box center [168, 186] width 55 height 5
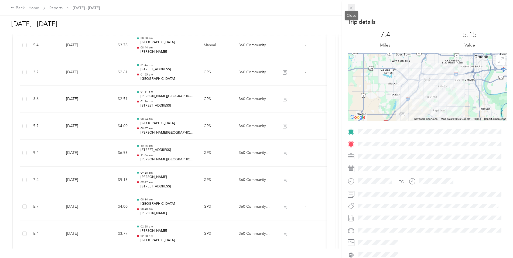
click at [351, 7] on icon at bounding box center [351, 8] width 3 height 3
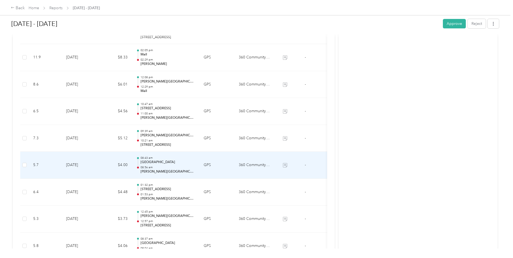
scroll to position [675, 0]
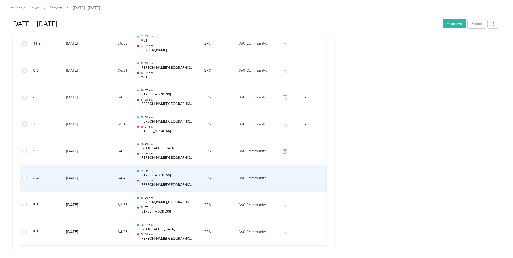
click at [150, 178] on div "01:32 pm [STREET_ADDRESS] 01:53 pm [PERSON_NAME][GEOGRAPHIC_DATA]" at bounding box center [168, 178] width 55 height 18
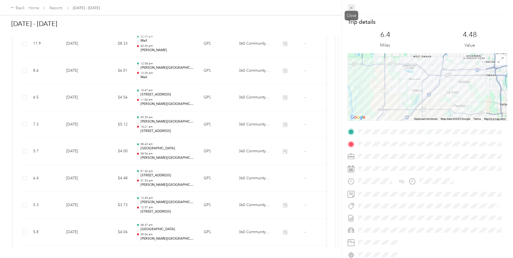
click at [350, 6] on icon at bounding box center [351, 8] width 5 height 5
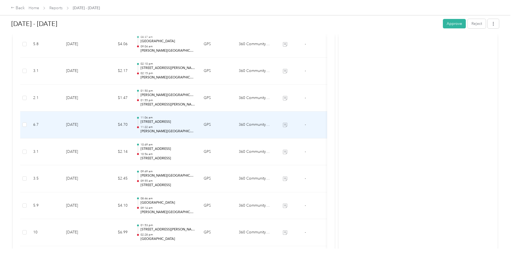
scroll to position [864, 0]
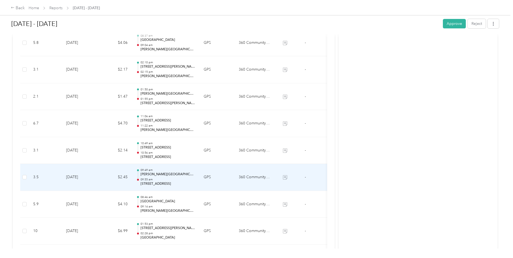
click at [164, 178] on p "09:55 am" at bounding box center [168, 179] width 55 height 4
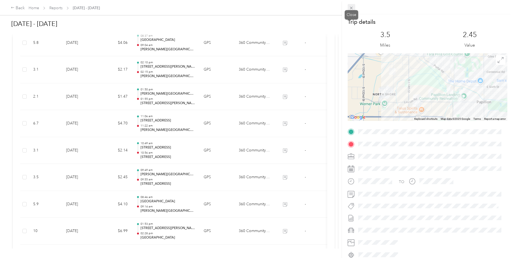
click at [350, 6] on icon at bounding box center [351, 8] width 5 height 5
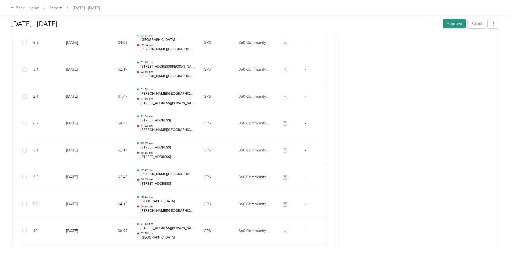
click at [455, 22] on button "Approve" at bounding box center [454, 23] width 23 height 9
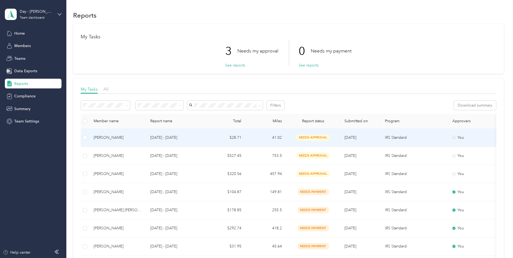
click at [174, 139] on p "[DATE] - [DATE]" at bounding box center [175, 137] width 51 height 6
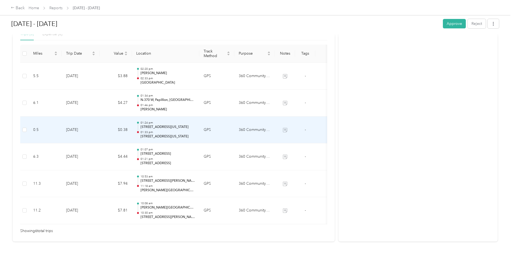
scroll to position [135, 0]
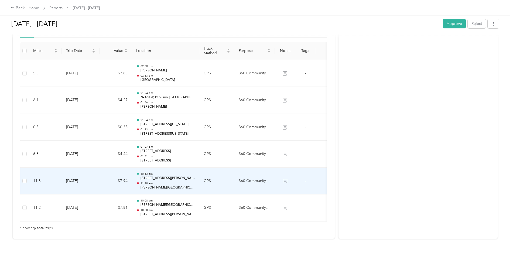
click at [161, 182] on p "11:18 am" at bounding box center [168, 183] width 55 height 4
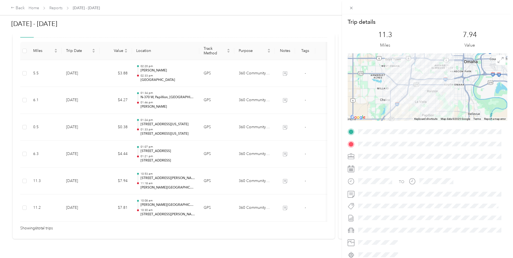
click at [172, 94] on div "Trip details This trip cannot be edited because it is either under review, appr…" at bounding box center [256, 129] width 513 height 258
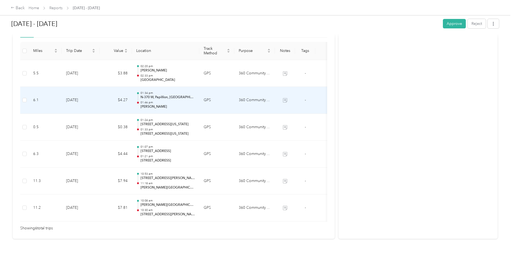
click at [196, 104] on td "01:34 pm N-[GEOGRAPHIC_DATA][PERSON_NAME], [GEOGRAPHIC_DATA] 01:46 pm [PERSON_N…" at bounding box center [165, 100] width 67 height 27
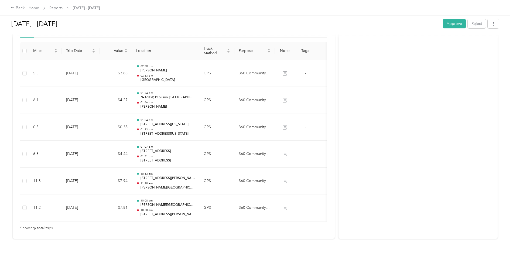
click at [196, 257] on div at bounding box center [255, 258] width 511 height 0
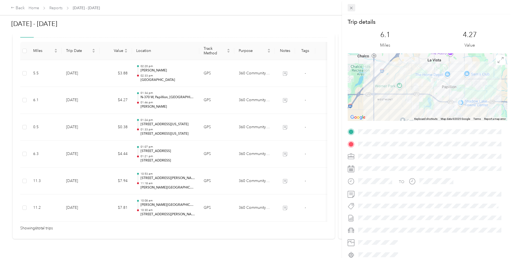
click at [353, 8] on icon at bounding box center [351, 8] width 5 height 5
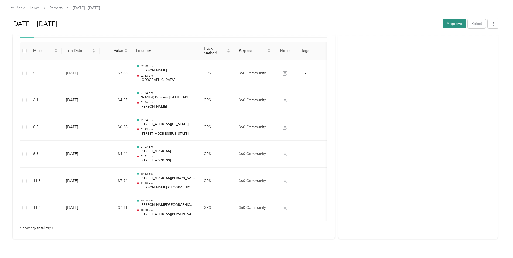
click at [448, 21] on button "Approve" at bounding box center [454, 23] width 23 height 9
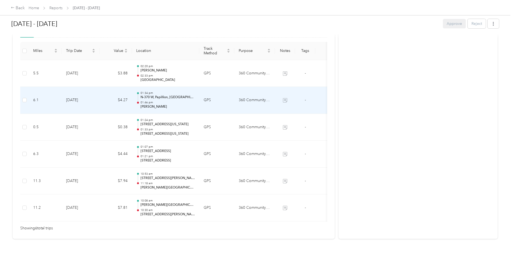
scroll to position [27, 0]
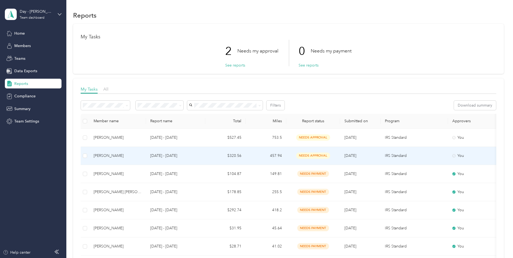
click at [222, 155] on td "$320.56" at bounding box center [225, 156] width 40 height 18
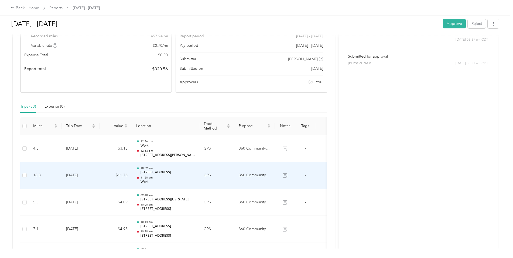
scroll to position [135, 0]
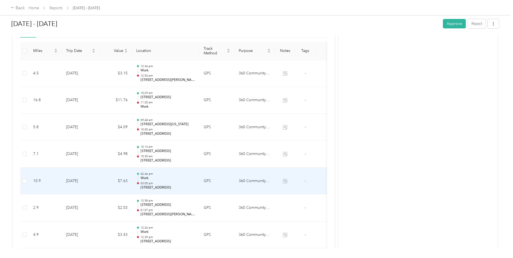
click at [158, 173] on p "02:46 pm" at bounding box center [168, 174] width 55 height 4
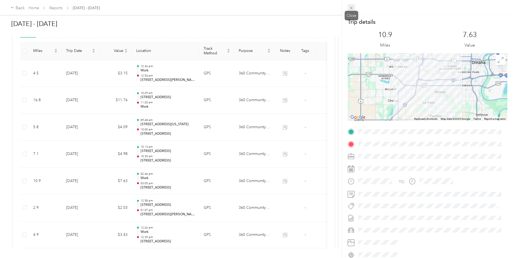
click at [353, 6] on icon at bounding box center [351, 8] width 5 height 5
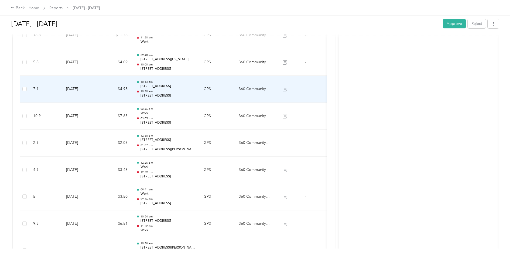
scroll to position [324, 0]
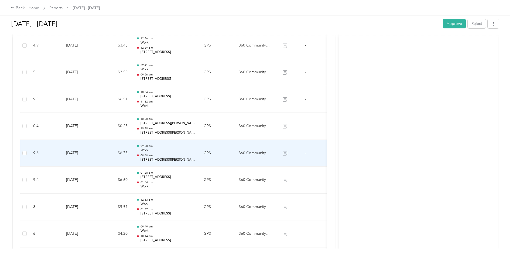
click at [166, 161] on p "[STREET_ADDRESS][PERSON_NAME]" at bounding box center [168, 159] width 55 height 5
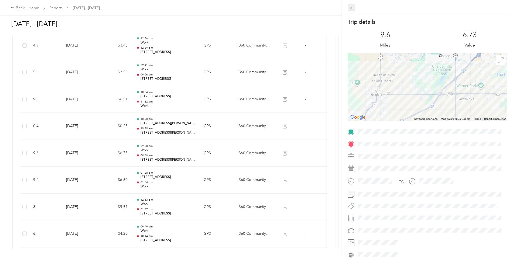
click at [352, 7] on icon at bounding box center [351, 8] width 5 height 5
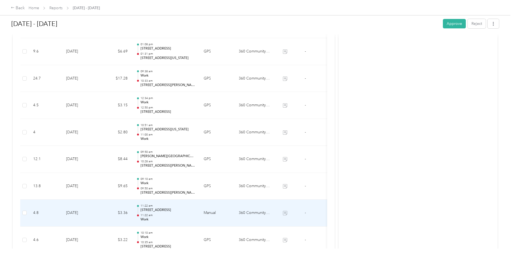
scroll to position [648, 0]
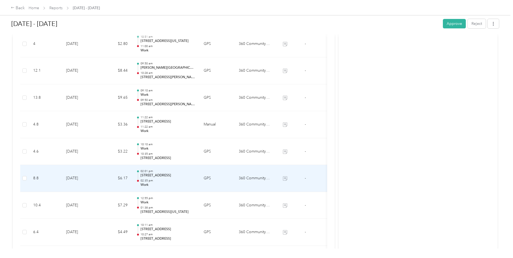
click at [171, 178] on div "02:01 pm [STREET_ADDRESS] 02:35 pm Work" at bounding box center [168, 178] width 55 height 18
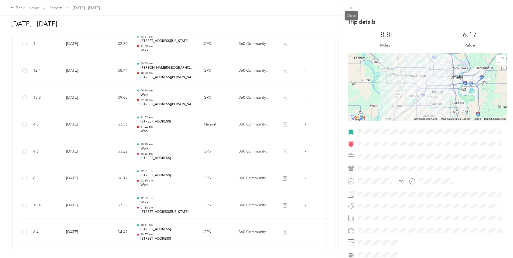
click at [351, 10] on span at bounding box center [352, 8] width 8 height 8
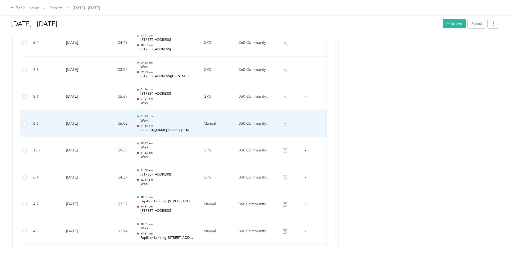
scroll to position [972, 0]
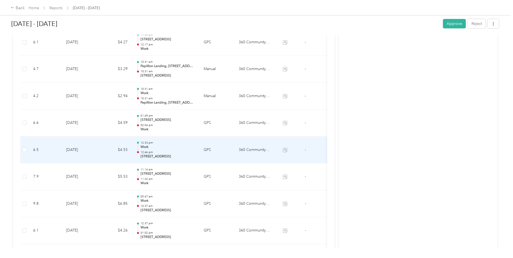
click at [167, 149] on p "Work" at bounding box center [168, 146] width 55 height 5
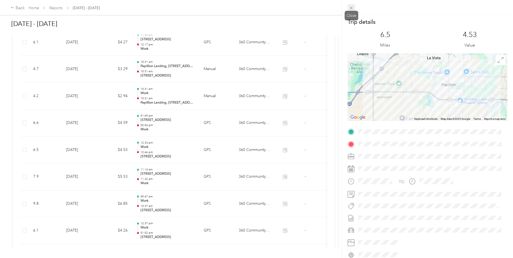
click at [353, 8] on icon at bounding box center [351, 8] width 5 height 5
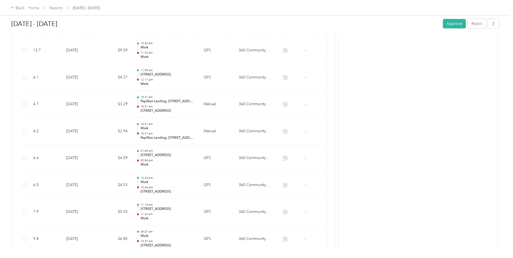
scroll to position [891, 0]
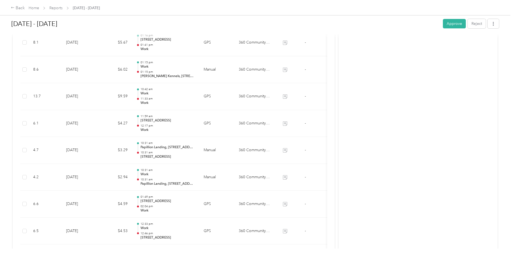
click at [446, 20] on button "Approve" at bounding box center [454, 23] width 23 height 9
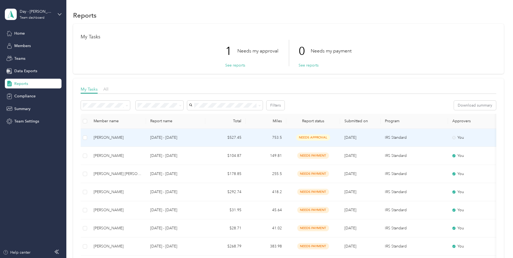
click at [232, 138] on td "$527.45" at bounding box center [225, 137] width 40 height 18
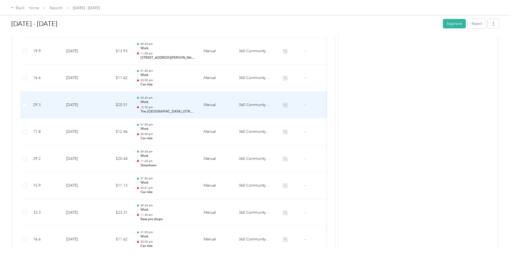
scroll to position [297, 0]
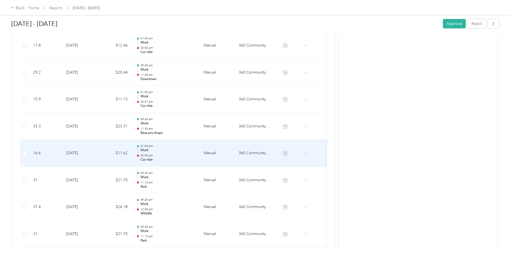
click at [151, 153] on div "01:00 pm Work 02:00 pm Car ride" at bounding box center [168, 153] width 55 height 18
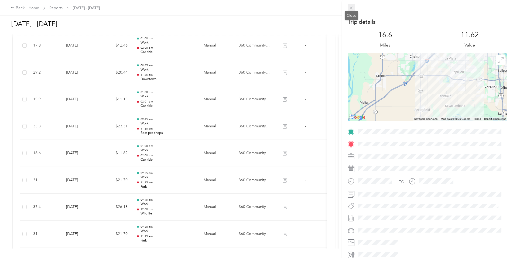
click at [350, 8] on icon at bounding box center [351, 8] width 5 height 5
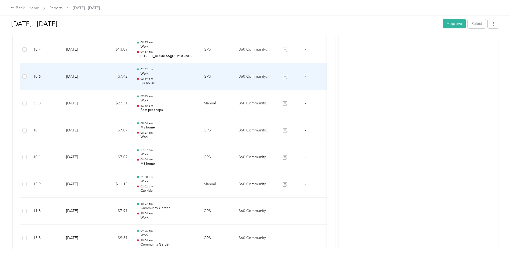
scroll to position [648, 0]
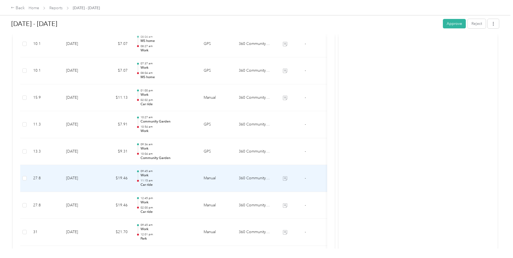
click at [163, 174] on p "Work" at bounding box center [168, 175] width 55 height 5
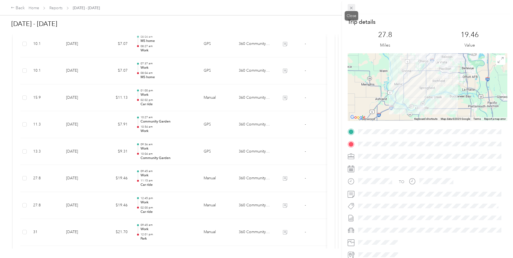
click at [350, 9] on icon at bounding box center [351, 8] width 3 height 3
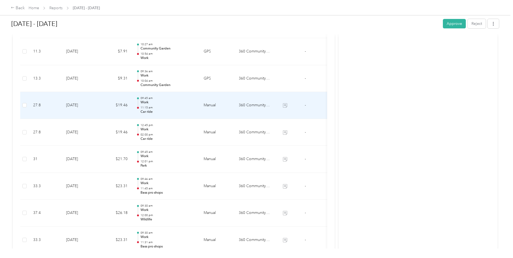
scroll to position [810, 0]
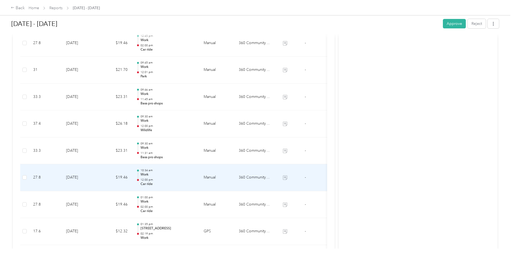
click at [168, 179] on p "12:00 pm" at bounding box center [168, 180] width 55 height 4
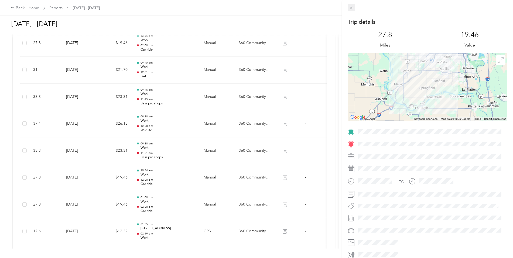
click at [353, 6] on icon at bounding box center [351, 8] width 5 height 5
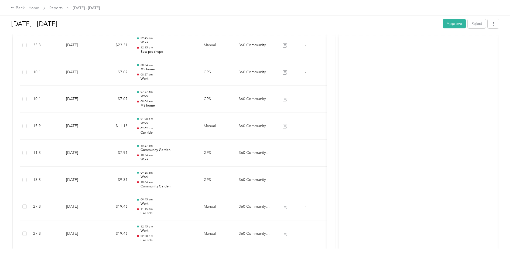
scroll to position [580, 0]
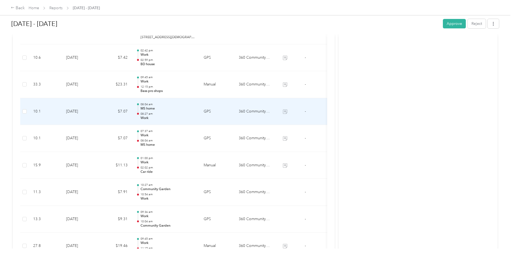
click at [179, 92] on p "Bass pro shops" at bounding box center [168, 91] width 55 height 5
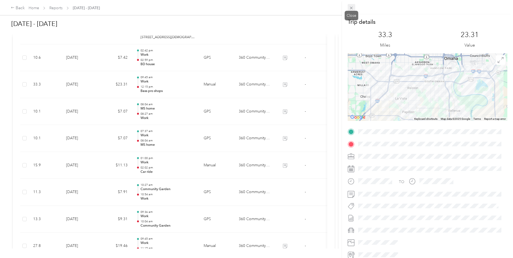
click at [352, 6] on icon at bounding box center [351, 8] width 5 height 5
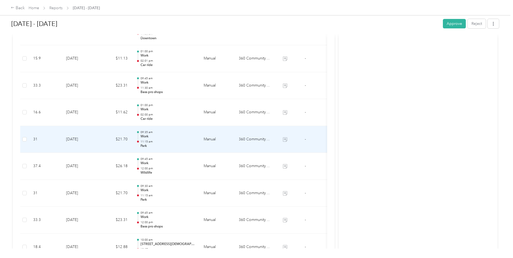
scroll to position [337, 0]
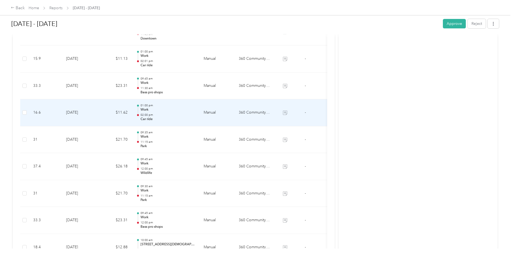
click at [174, 109] on p "Work" at bounding box center [168, 109] width 55 height 5
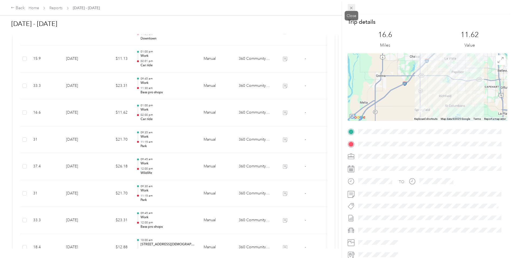
click at [350, 8] on icon at bounding box center [351, 8] width 5 height 5
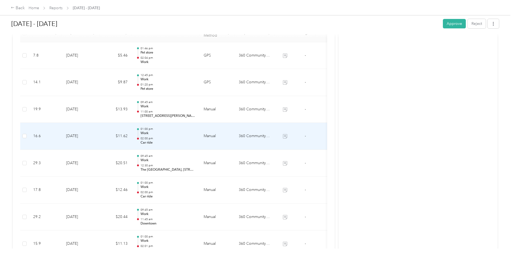
scroll to position [94, 0]
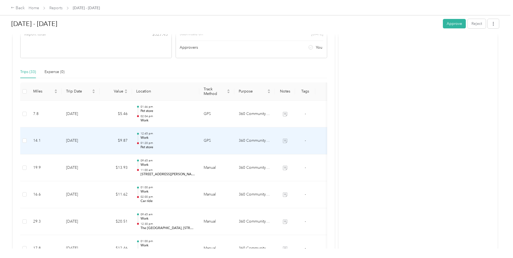
click at [154, 144] on p "01:20 pm" at bounding box center [168, 143] width 55 height 4
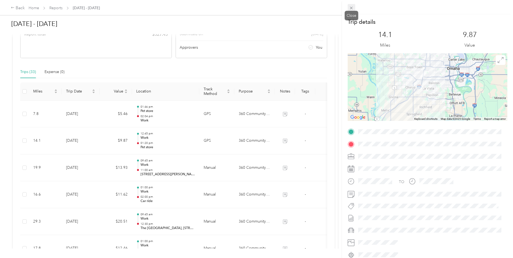
click at [353, 9] on icon at bounding box center [351, 8] width 5 height 5
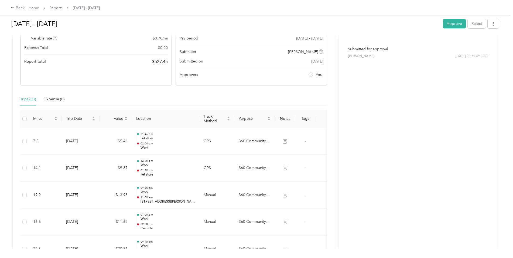
scroll to position [0, 0]
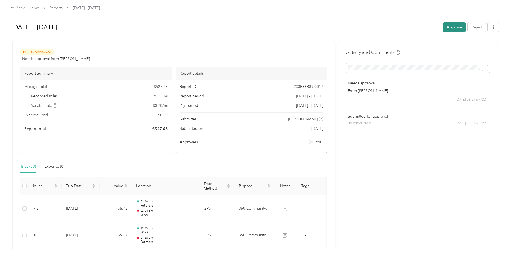
click at [448, 30] on button "Approve" at bounding box center [454, 26] width 23 height 9
